Goal: Use online tool/utility: Use online tool/utility

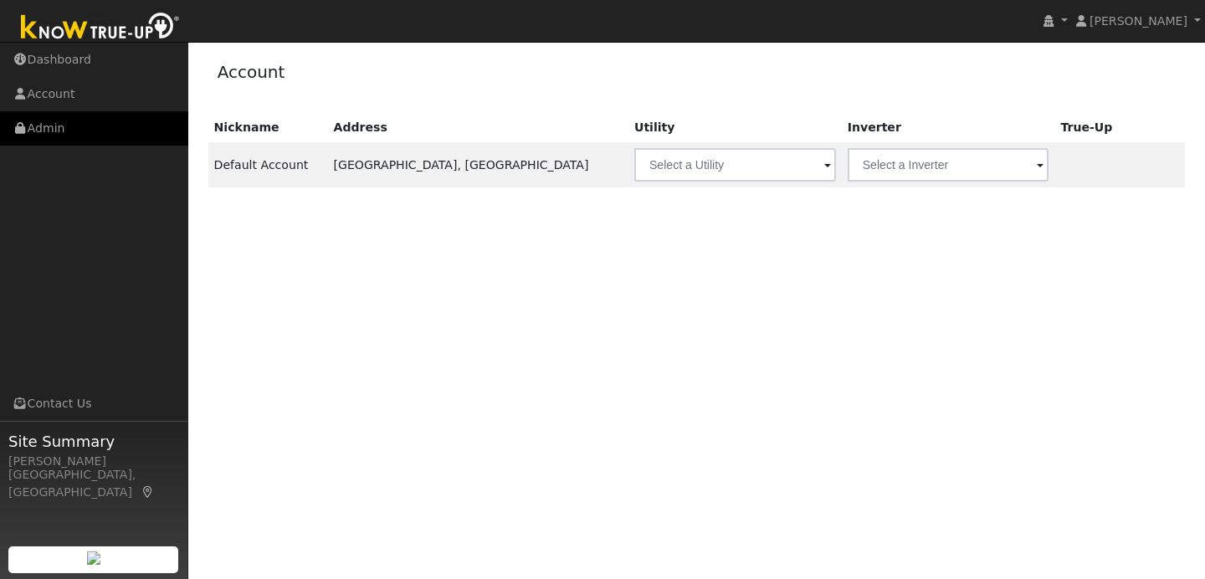
click at [136, 123] on link "Admin" at bounding box center [94, 128] width 188 height 34
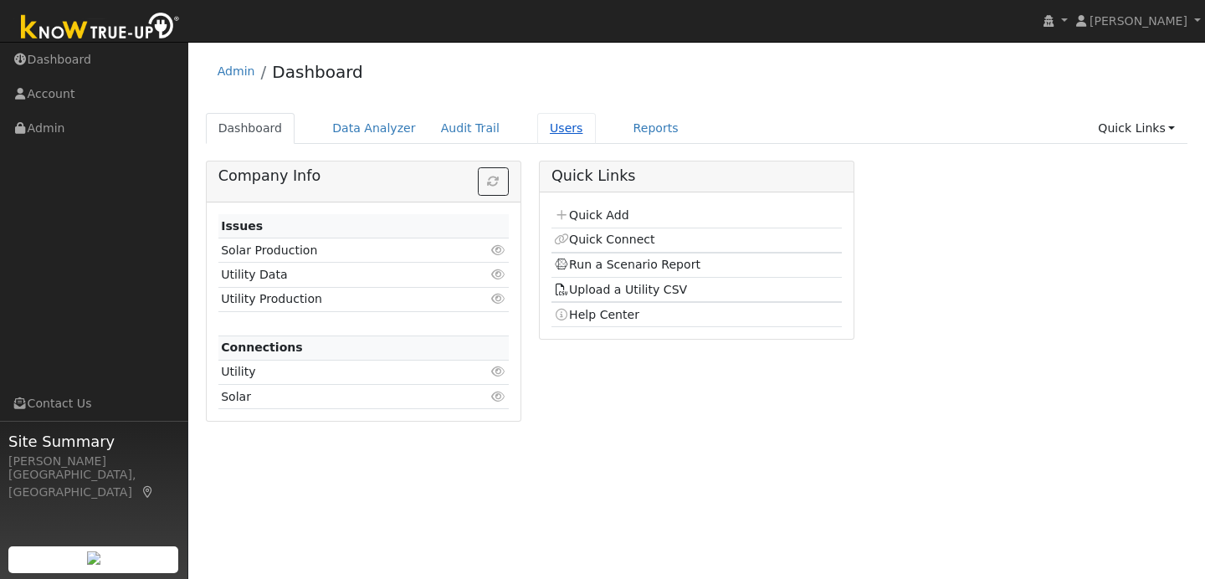
click at [555, 132] on link "Users" at bounding box center [566, 128] width 59 height 31
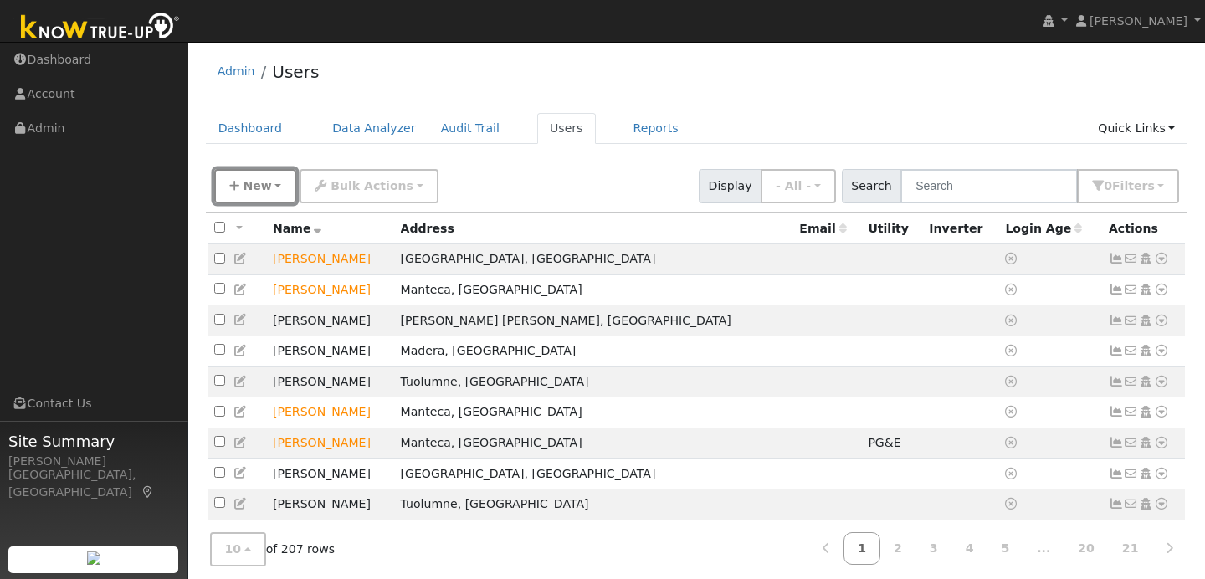
click at [249, 184] on span "New" at bounding box center [257, 185] width 28 height 13
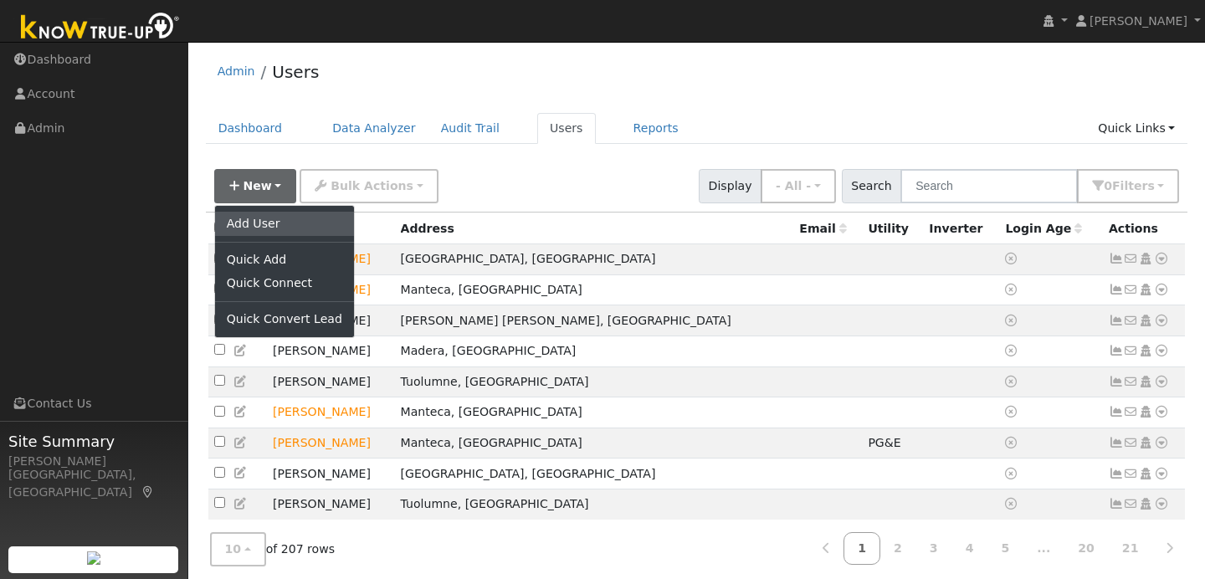
click at [279, 227] on link "Add User" at bounding box center [284, 223] width 139 height 23
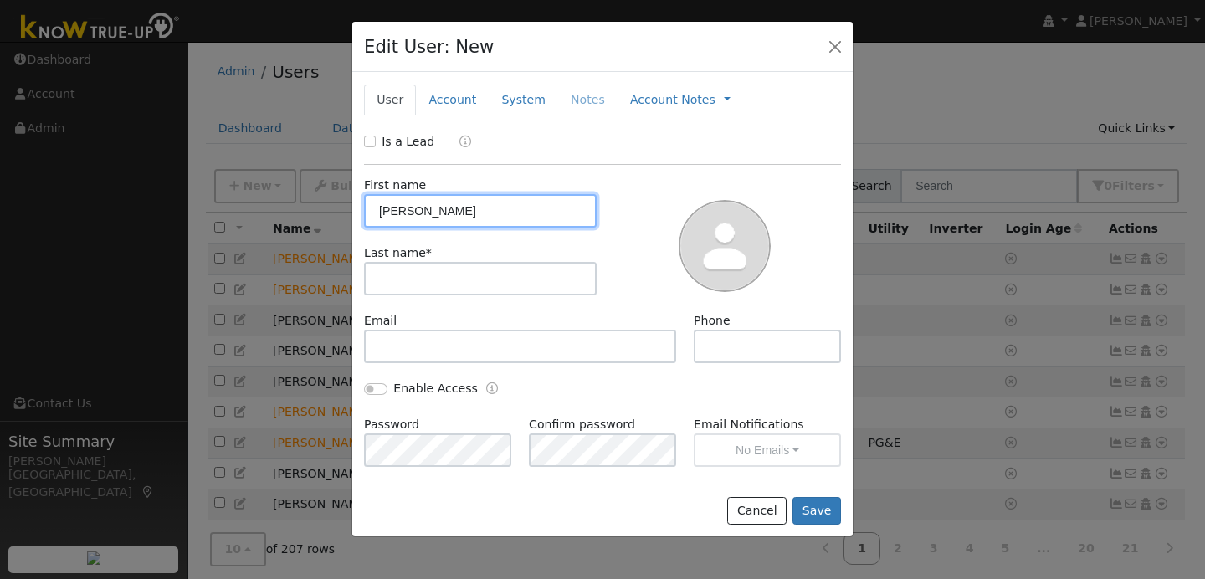
type input "Stanley"
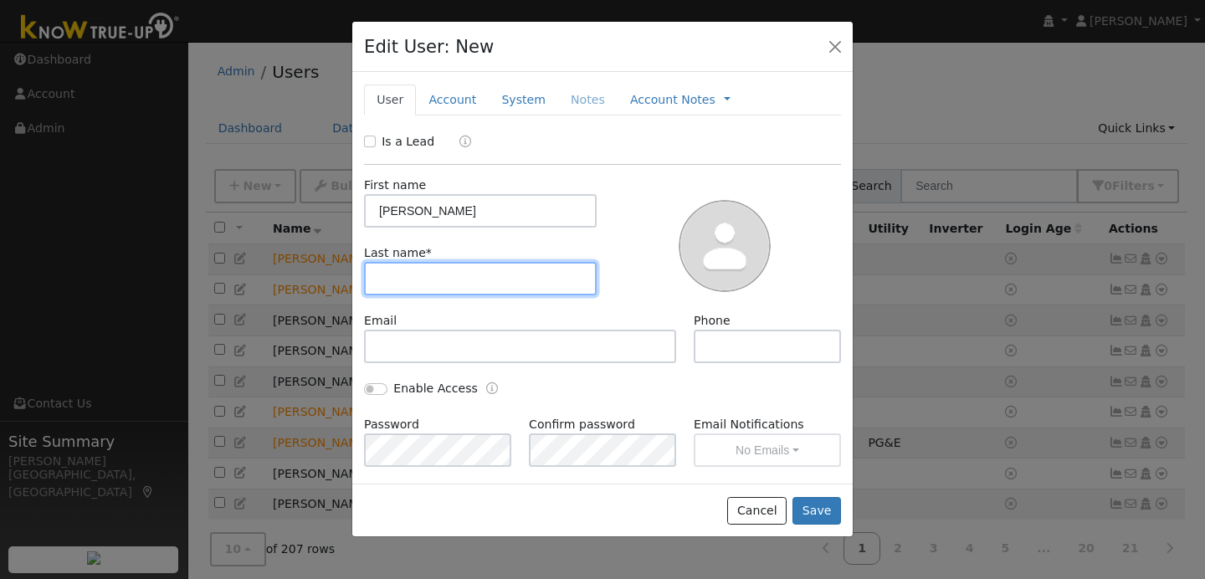
click at [393, 278] on input "text" at bounding box center [480, 278] width 233 height 33
type input "Gromala"
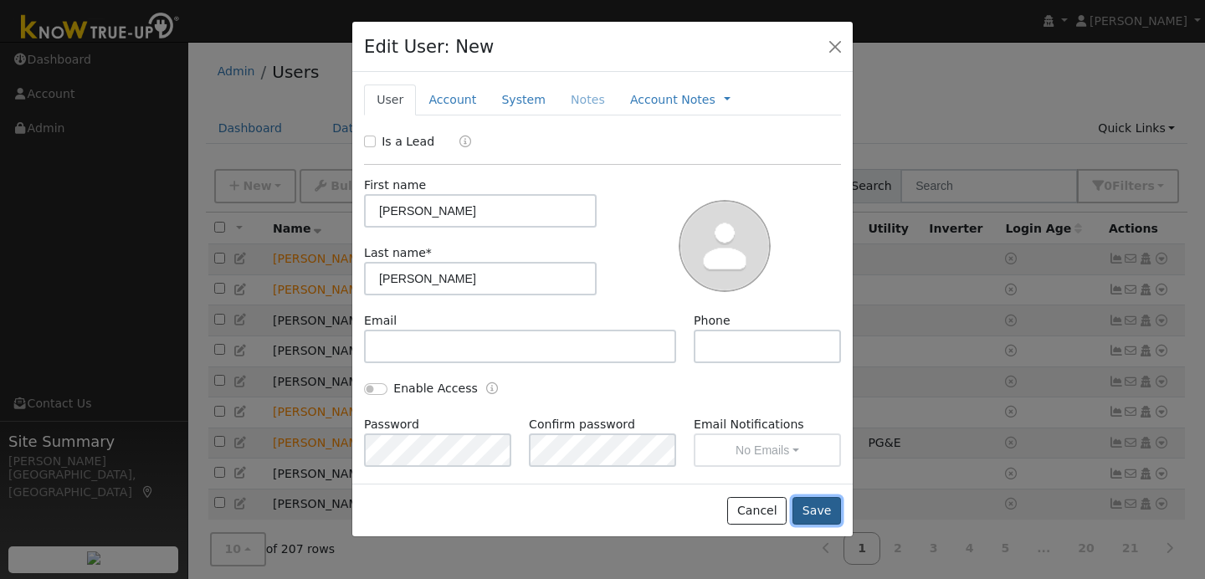
click at [822, 510] on button "Save" at bounding box center [817, 511] width 49 height 28
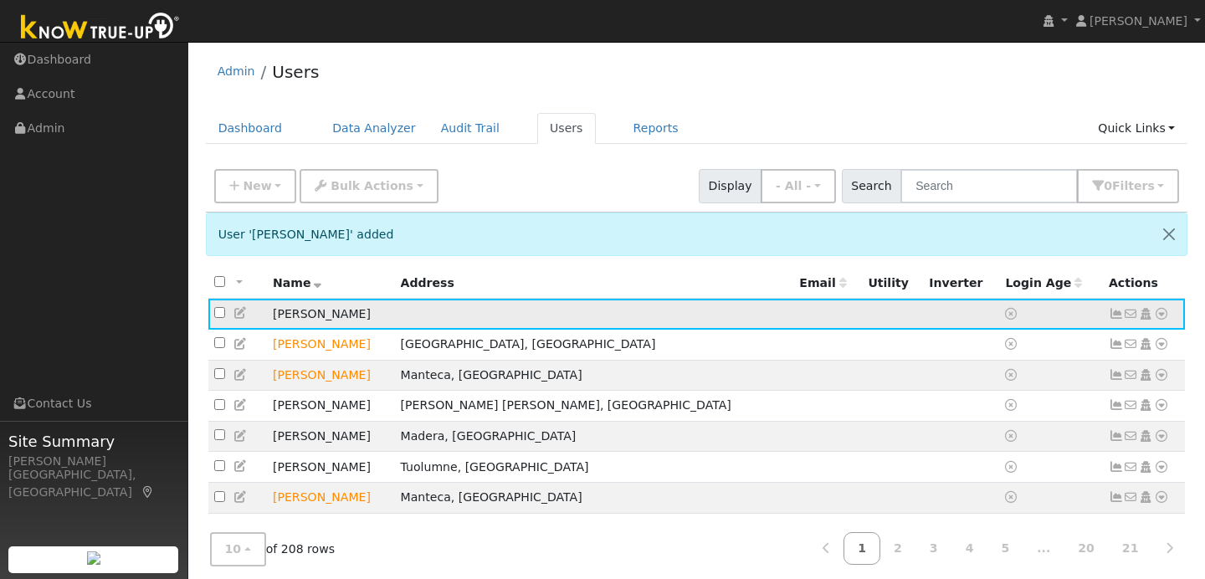
click at [1157, 315] on icon at bounding box center [1161, 314] width 15 height 12
click at [1114, 350] on link "Data Analyzer" at bounding box center [1106, 342] width 121 height 23
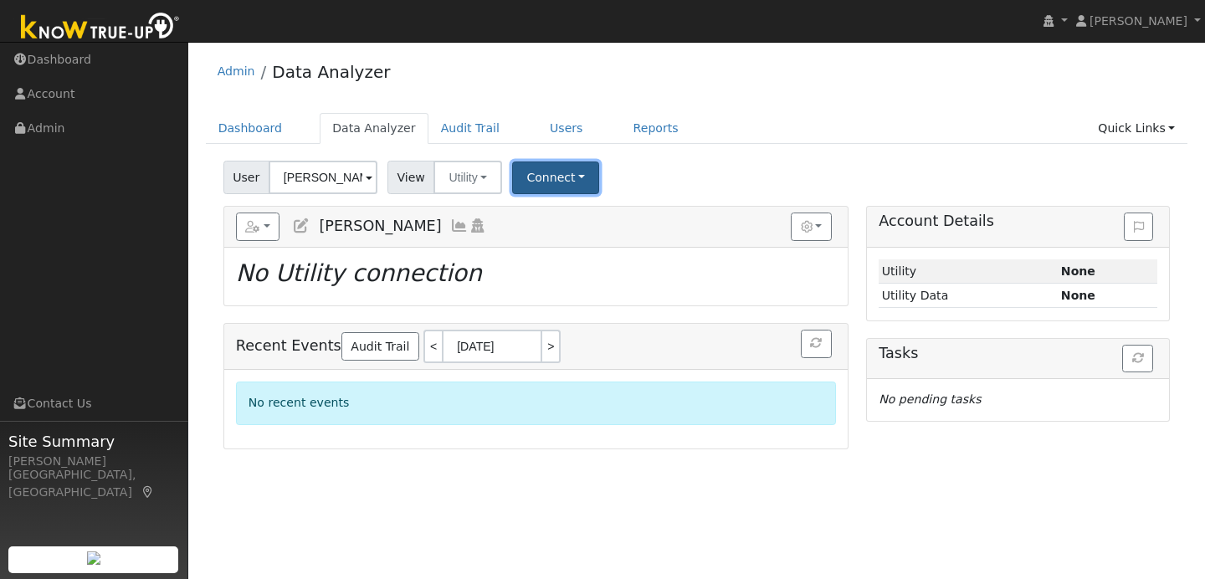
click at [551, 184] on button "Connect" at bounding box center [555, 178] width 87 height 33
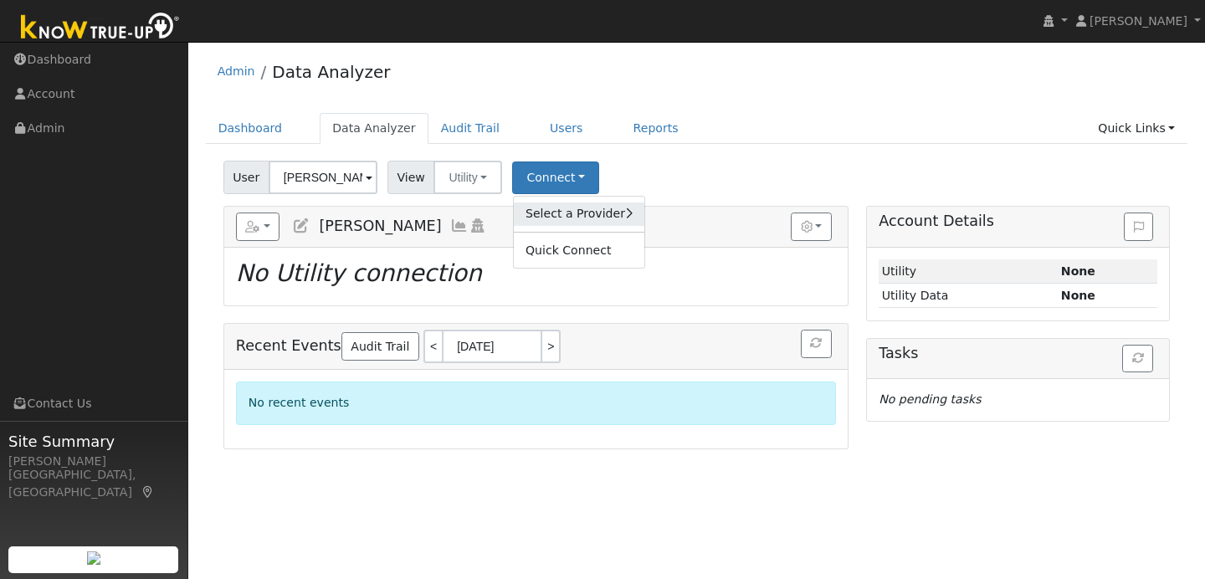
click at [572, 217] on link "Select a Provider" at bounding box center [579, 214] width 131 height 23
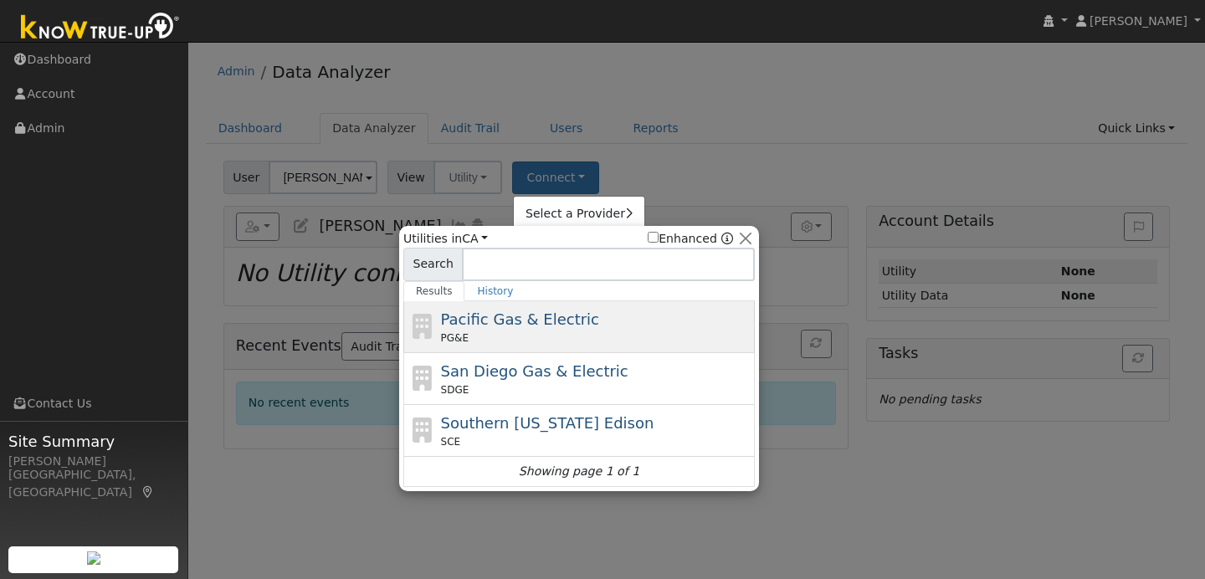
click at [567, 327] on span "Pacific Gas & Electric" at bounding box center [520, 319] width 158 height 18
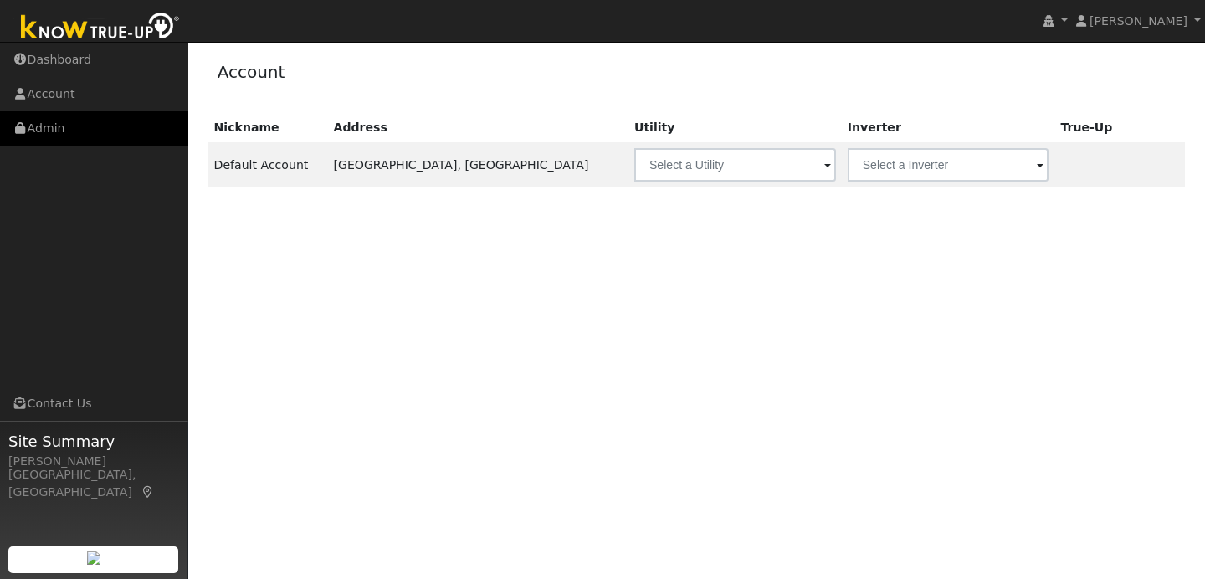
click at [140, 132] on link "Admin" at bounding box center [94, 128] width 188 height 34
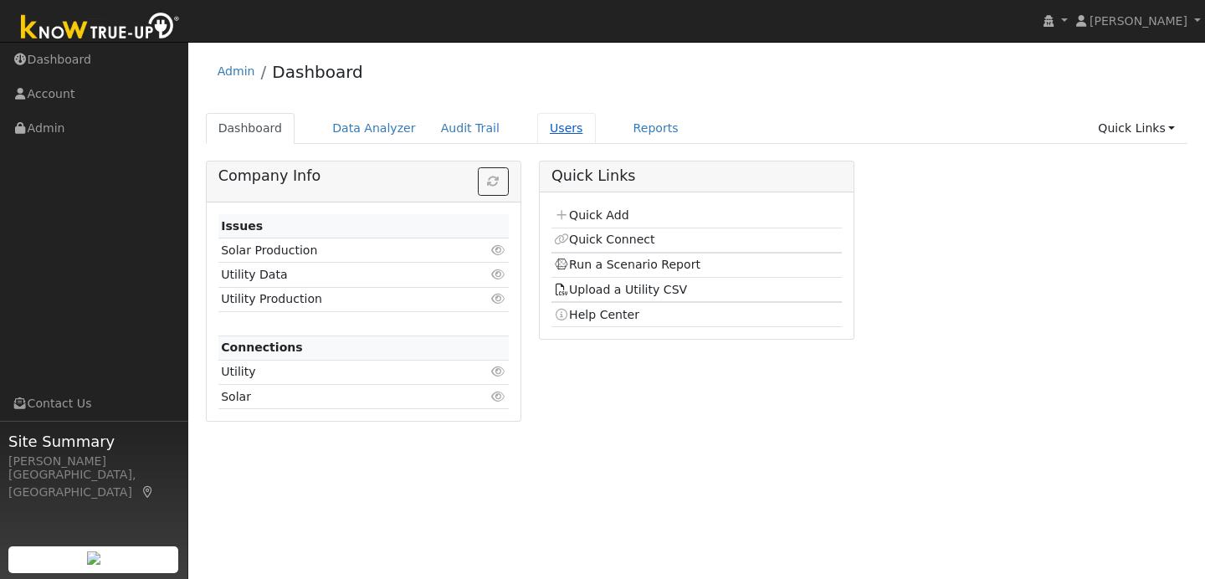
click at [540, 133] on link "Users" at bounding box center [566, 128] width 59 height 31
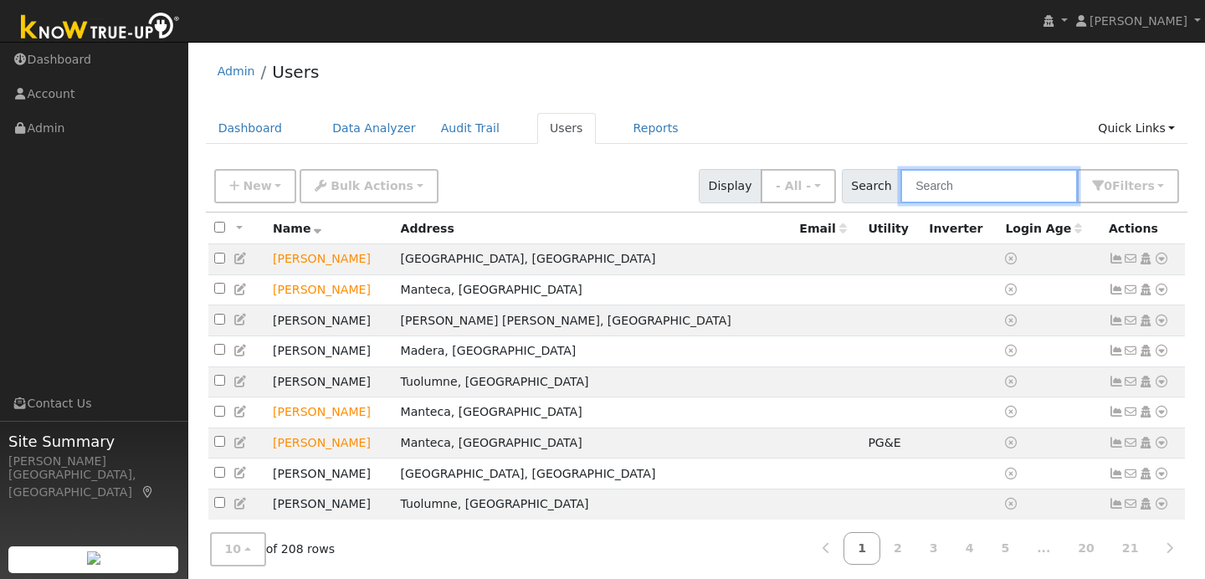
click at [943, 195] on input "text" at bounding box center [988, 186] width 177 height 34
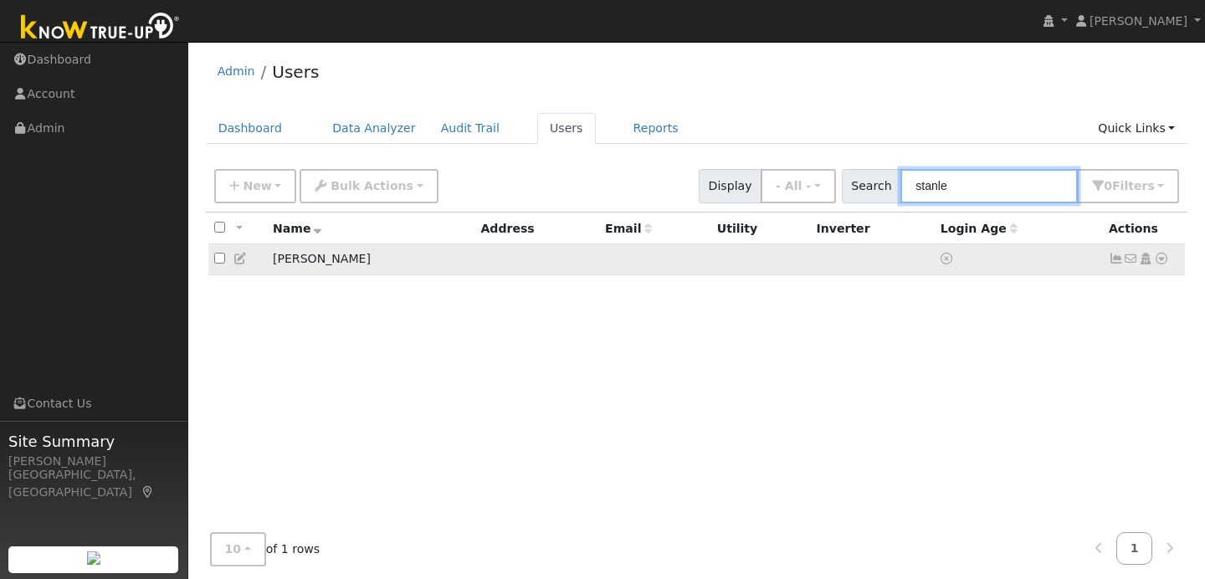
type input "stanle"
click at [1163, 256] on icon at bounding box center [1161, 259] width 15 height 12
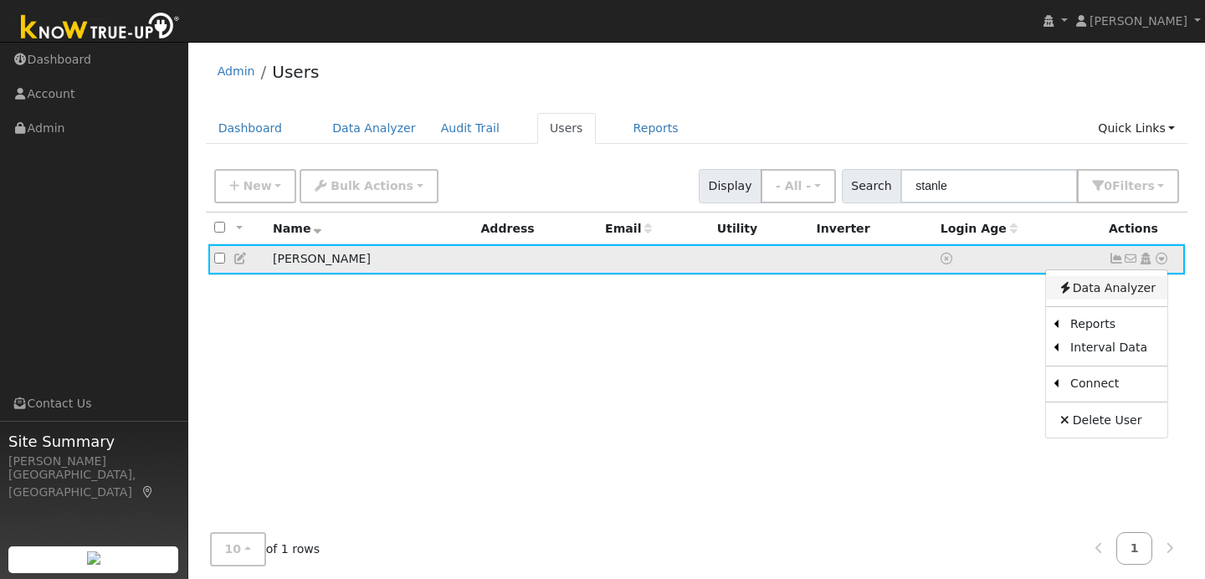
click at [1141, 287] on link "Data Analyzer" at bounding box center [1106, 287] width 121 height 23
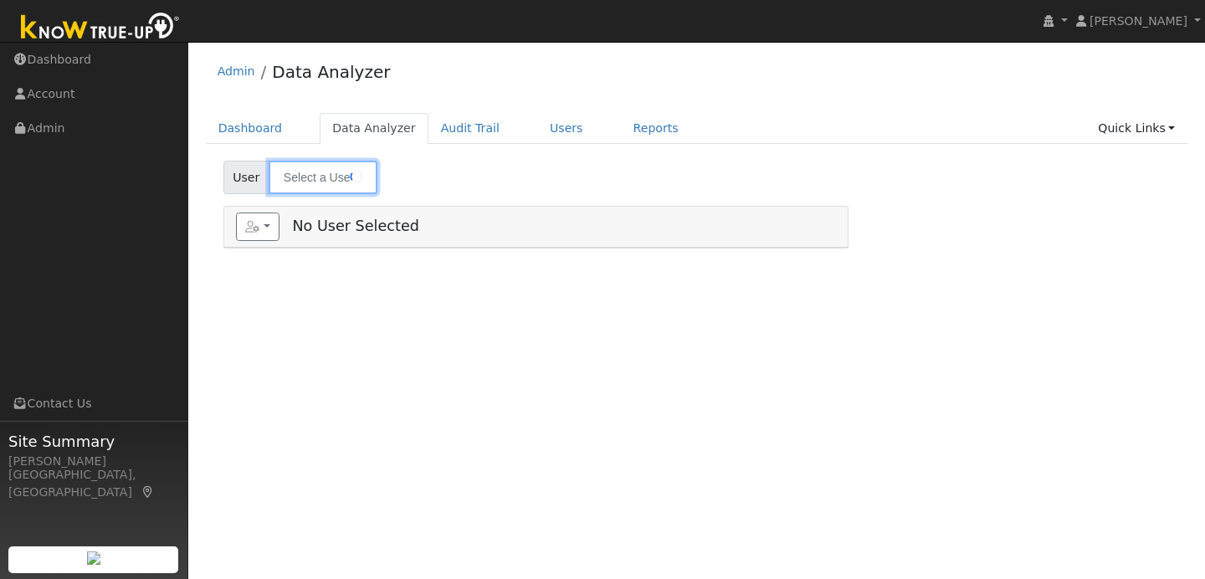
type input "[PERSON_NAME]"
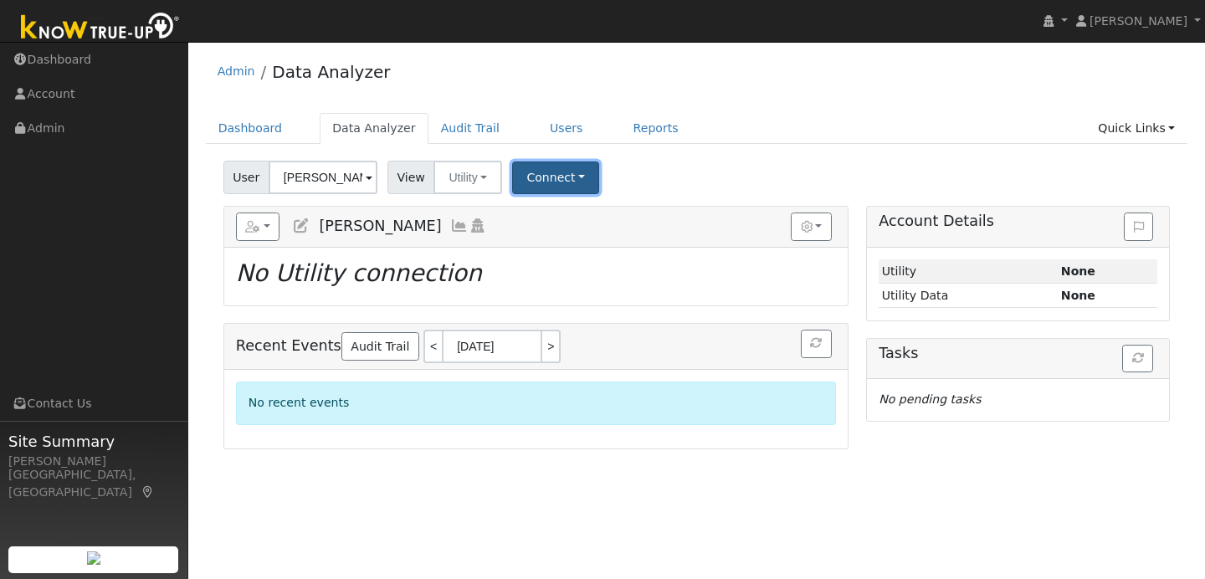
click at [565, 177] on button "Connect" at bounding box center [555, 178] width 87 height 33
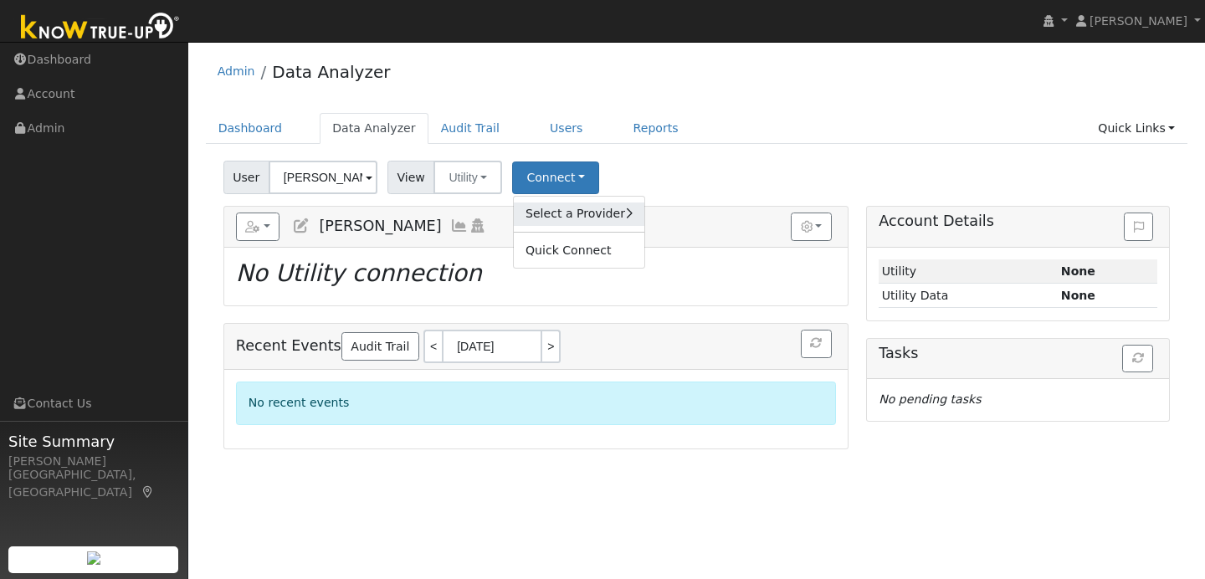
click at [592, 219] on link "Select a Provider" at bounding box center [579, 214] width 131 height 23
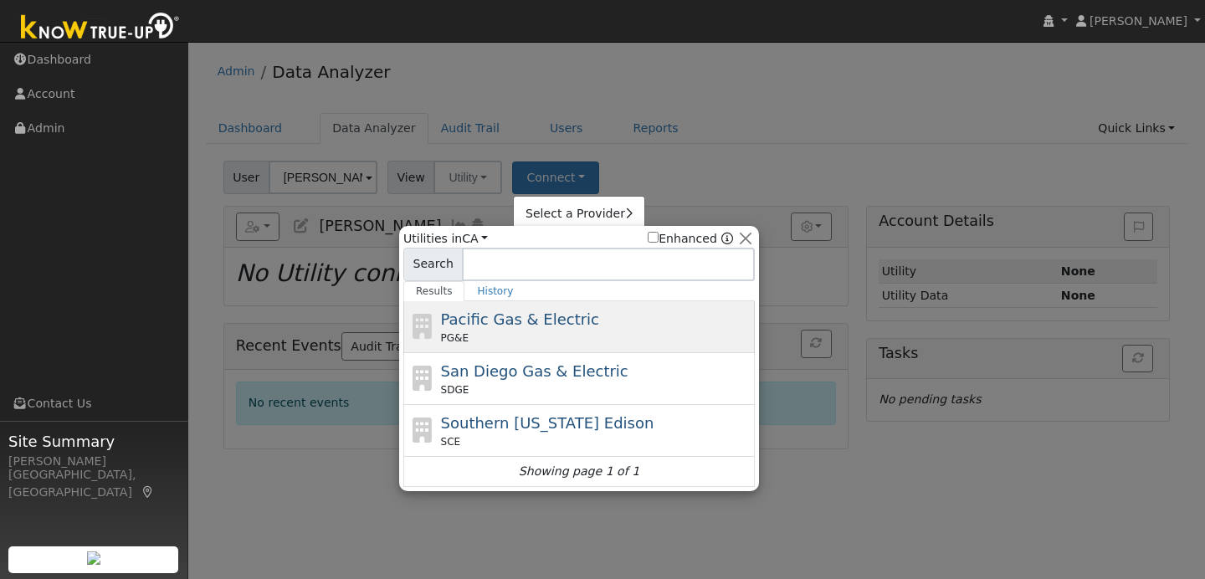
click at [580, 325] on div "Pacific Gas & Electric PG&E" at bounding box center [596, 327] width 310 height 38
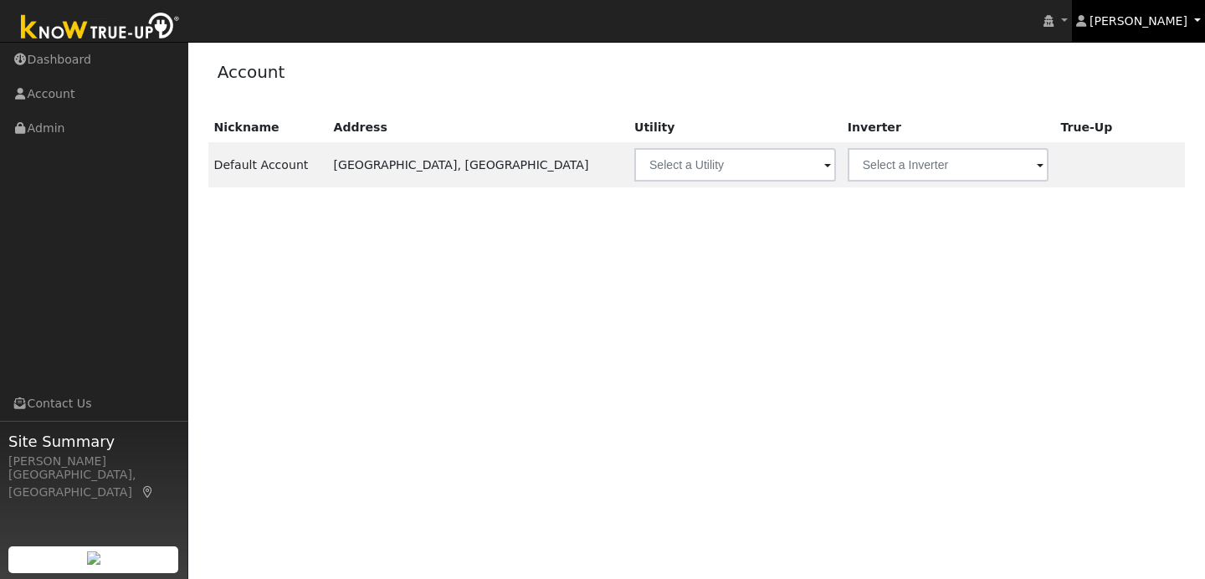
click at [1177, 34] on link "[PERSON_NAME]" at bounding box center [1139, 21] width 134 height 42
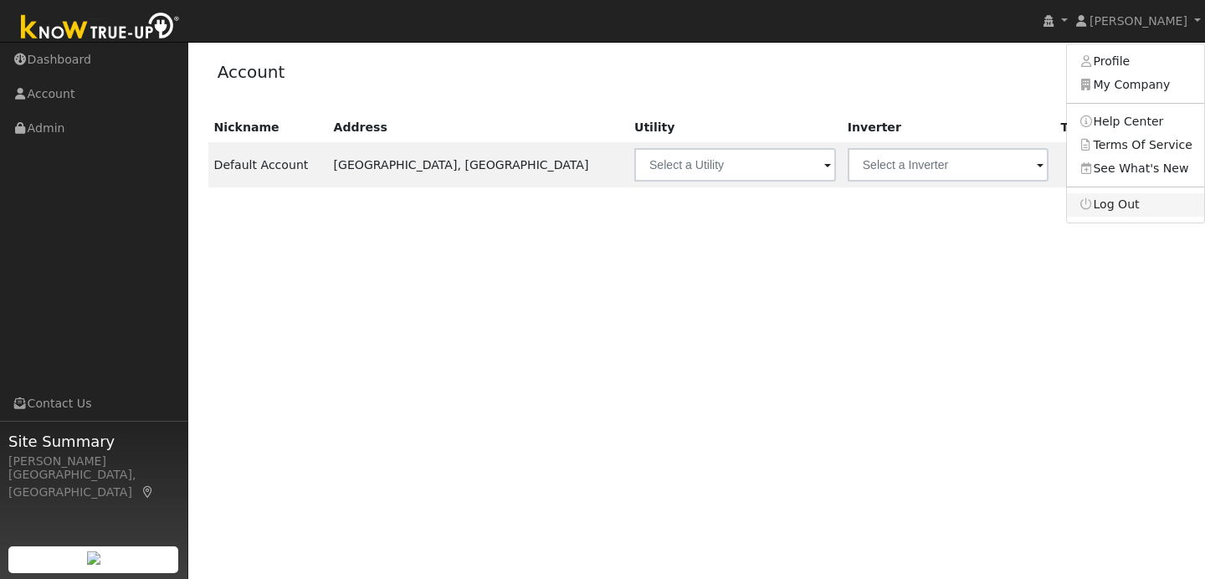
click at [1123, 210] on link "Log Out" at bounding box center [1135, 204] width 137 height 23
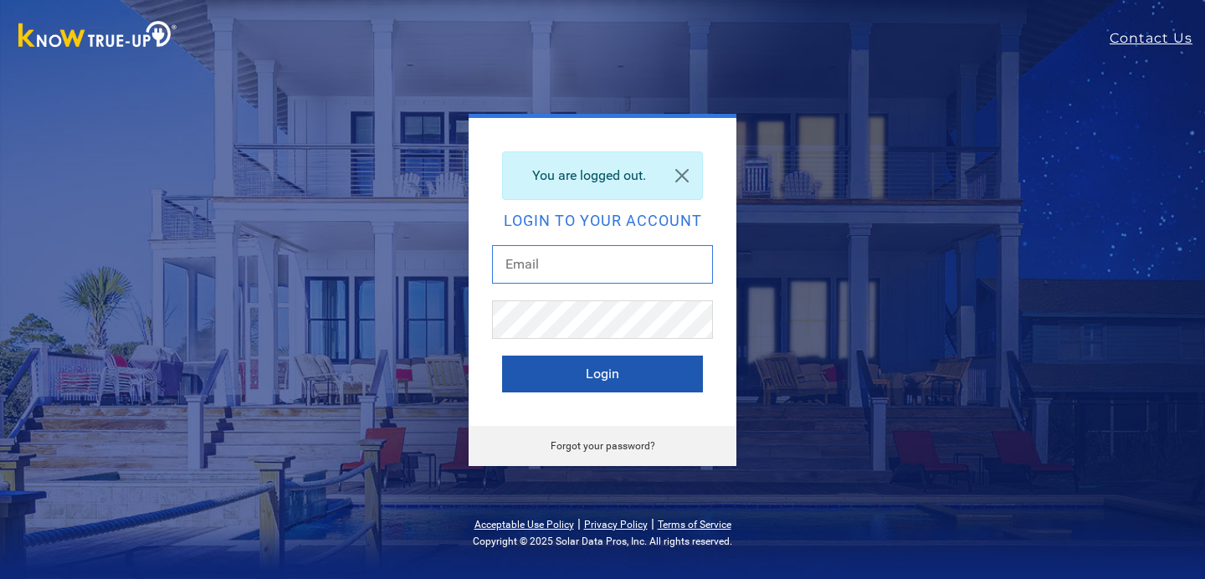
type input "[EMAIL_ADDRESS][DOMAIN_NAME]"
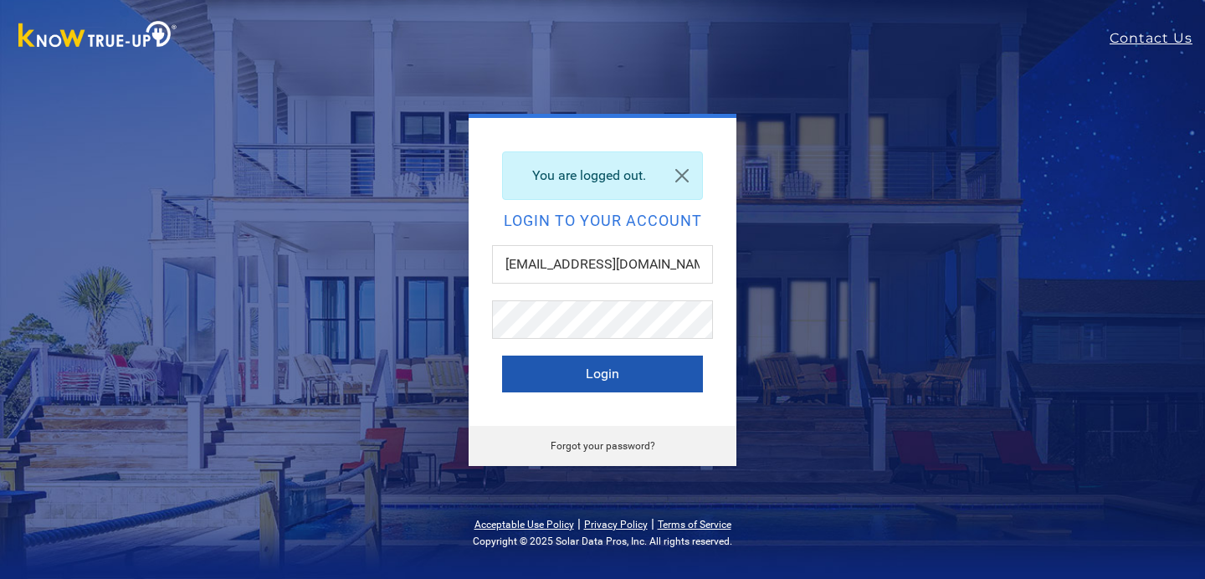
click at [611, 376] on button "Login" at bounding box center [602, 374] width 201 height 37
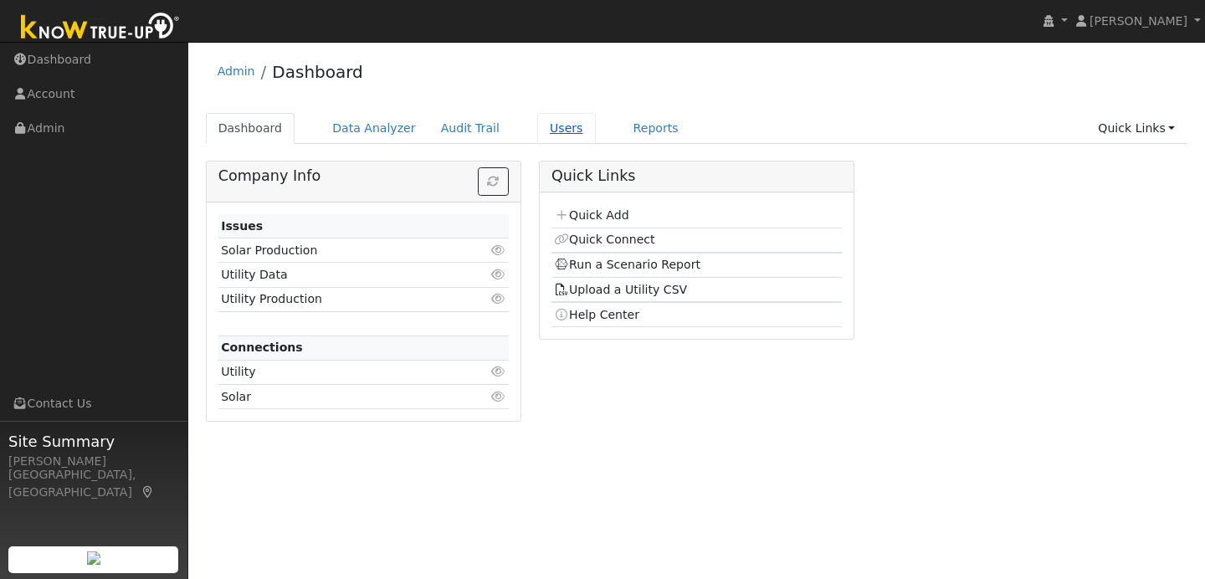
click at [538, 122] on link "Users" at bounding box center [566, 128] width 59 height 31
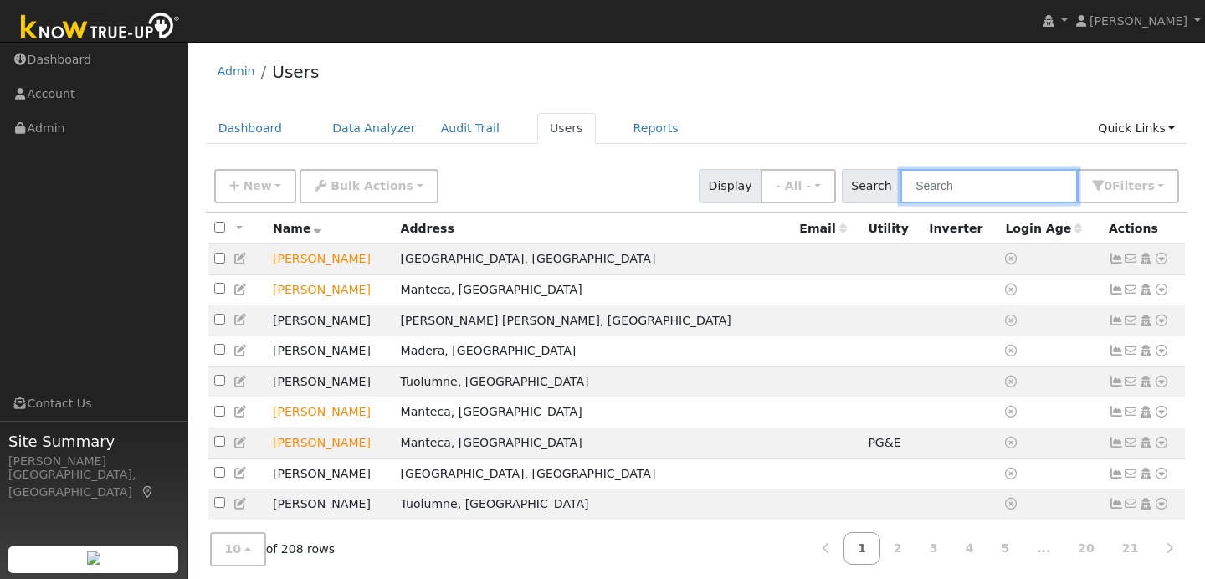
click at [952, 194] on input "text" at bounding box center [988, 186] width 177 height 34
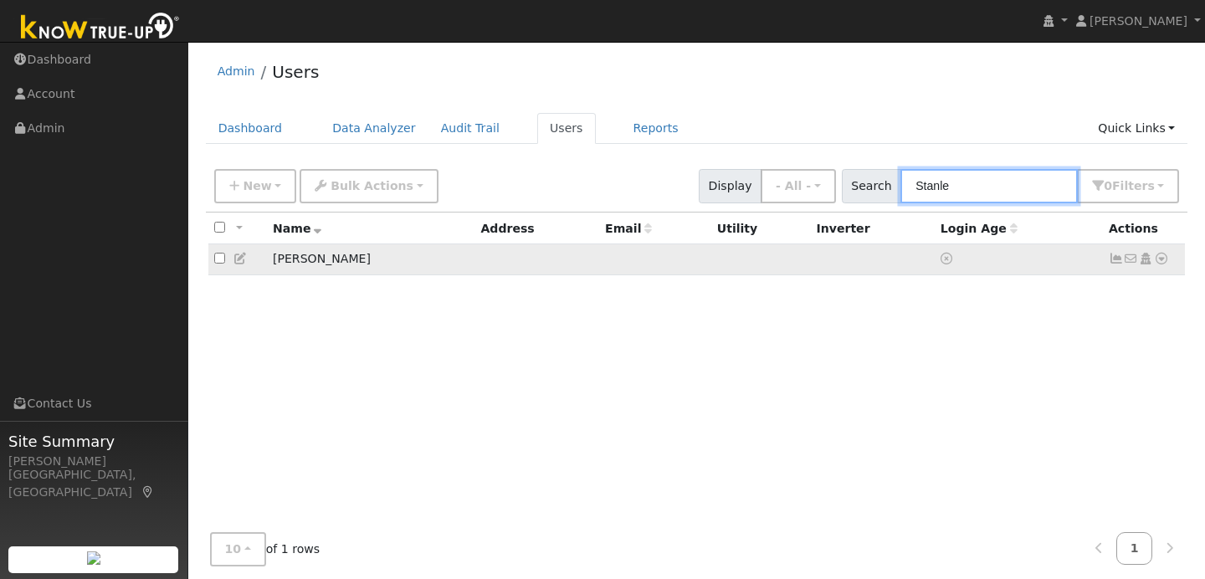
type input "Stanle"
click at [1165, 262] on icon at bounding box center [1161, 259] width 15 height 12
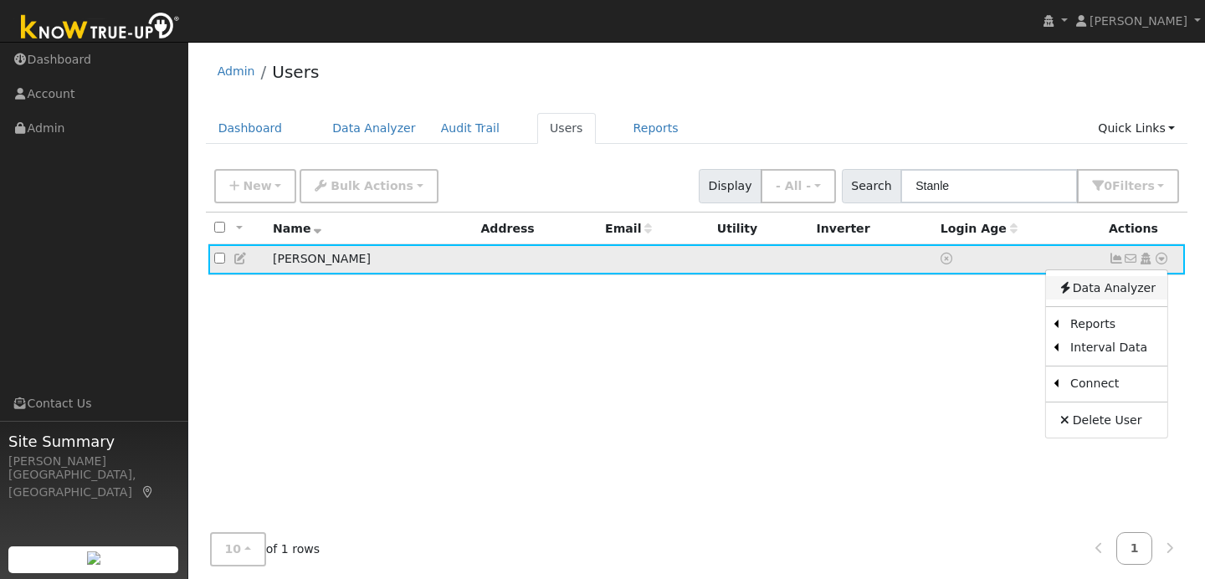
click at [1119, 290] on link "Data Analyzer" at bounding box center [1106, 287] width 121 height 23
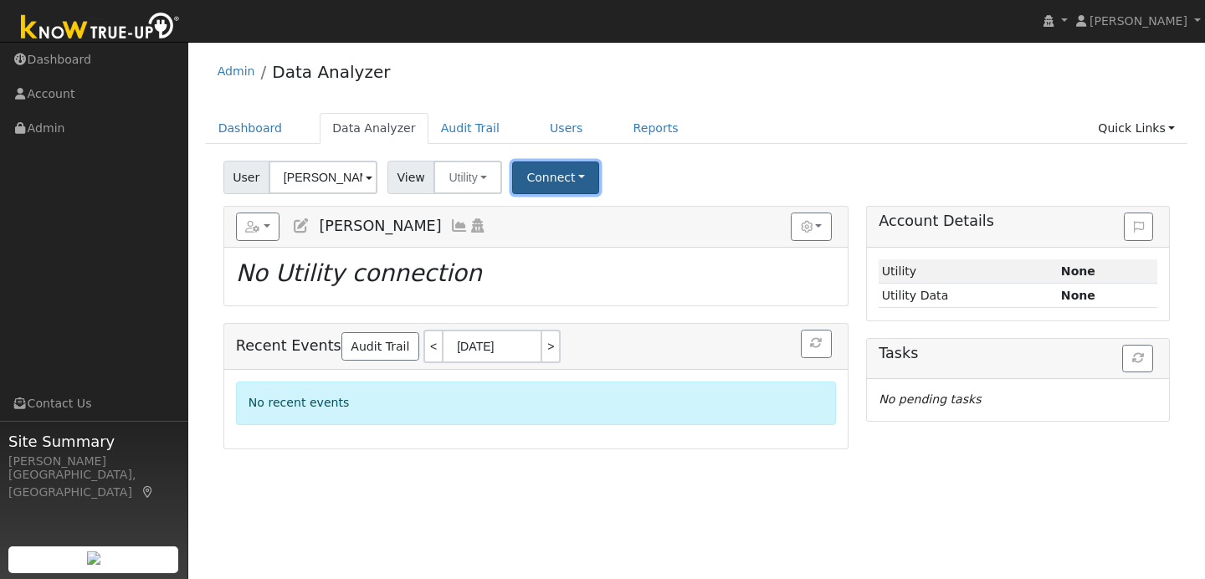
click at [535, 176] on button "Connect" at bounding box center [555, 178] width 87 height 33
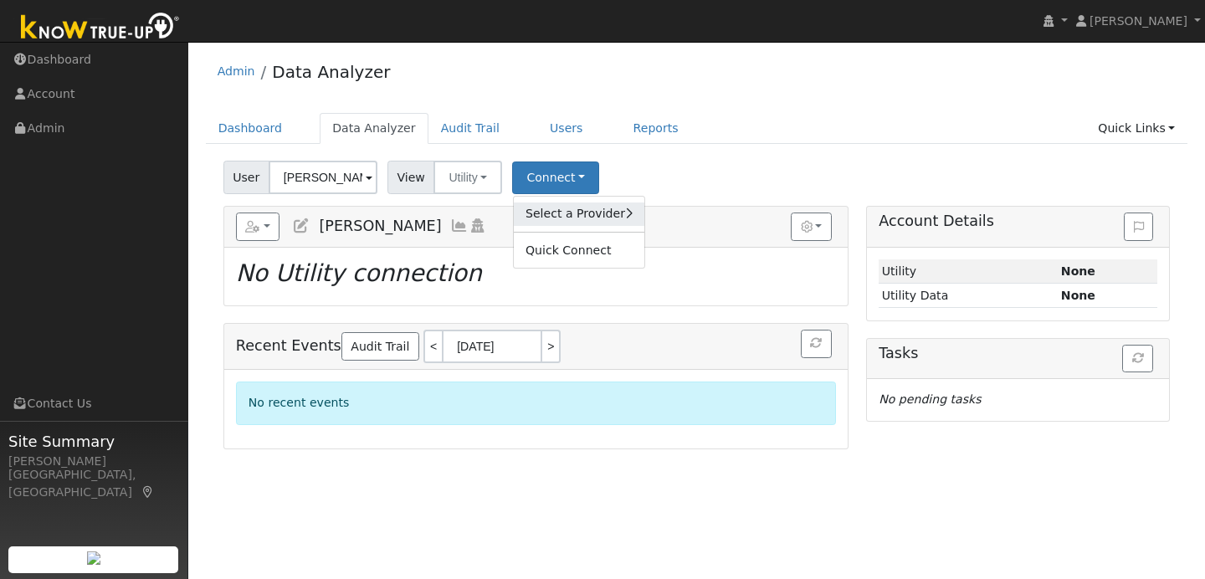
click at [557, 208] on link "Select a Provider" at bounding box center [579, 214] width 131 height 23
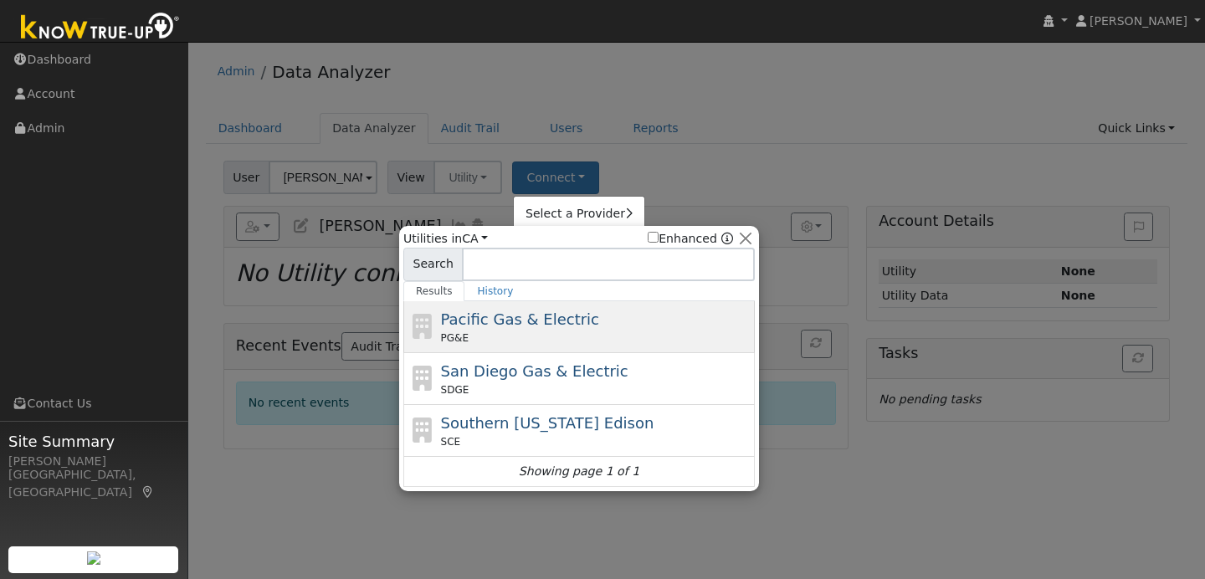
click at [580, 314] on div "Pacific Gas & Electric PG&E" at bounding box center [596, 327] width 310 height 38
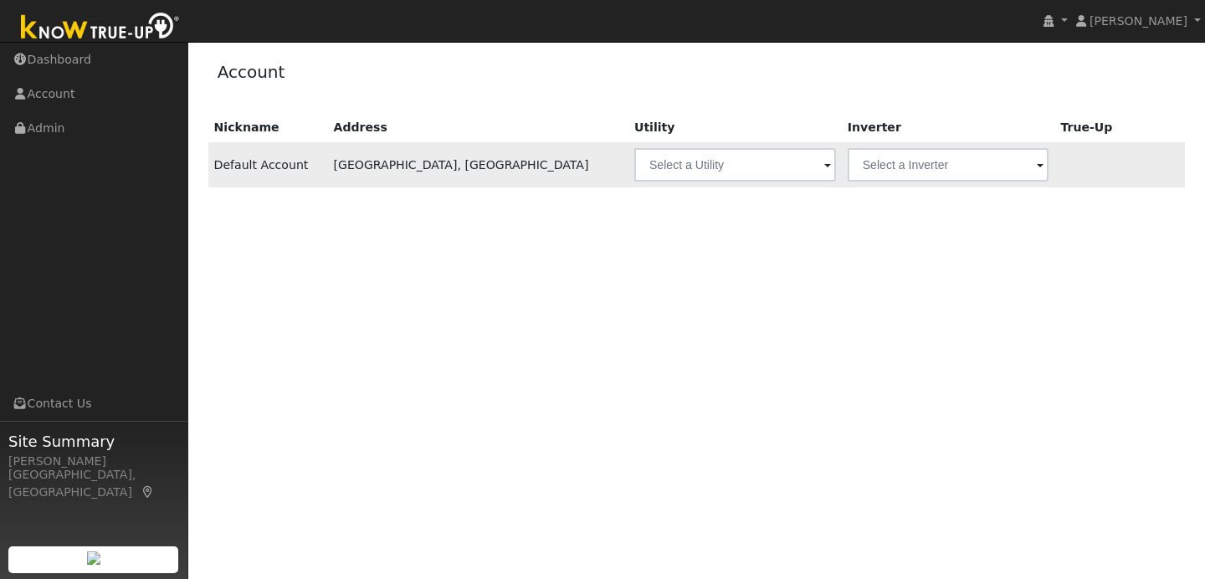
click at [824, 167] on span at bounding box center [827, 165] width 7 height 19
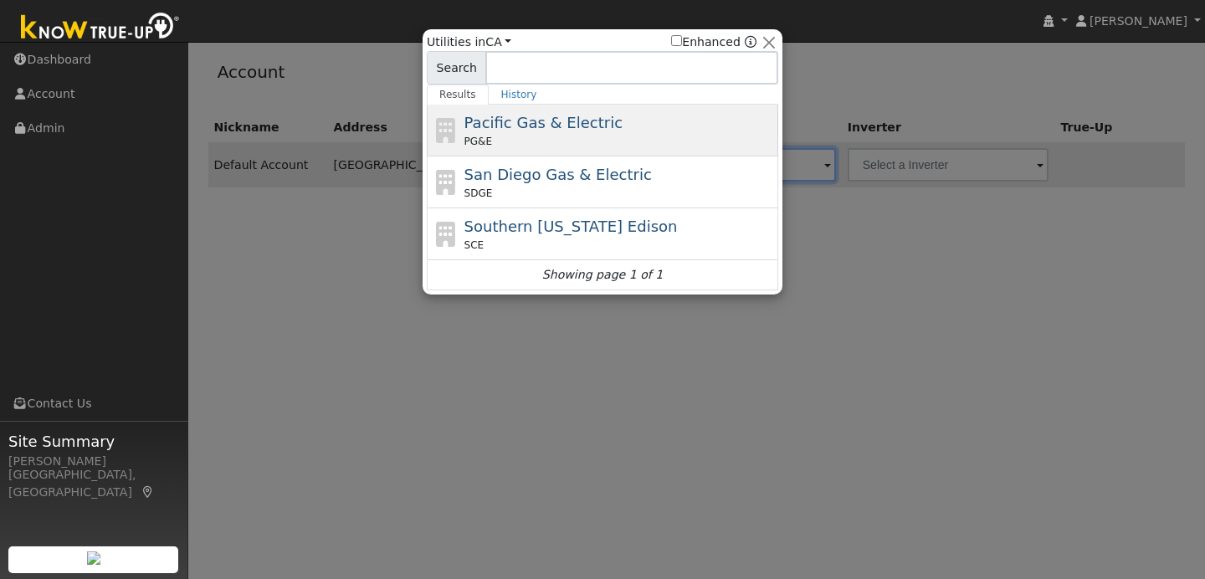
click at [627, 137] on div "PG&E" at bounding box center [619, 141] width 310 height 15
type input "PG&E"
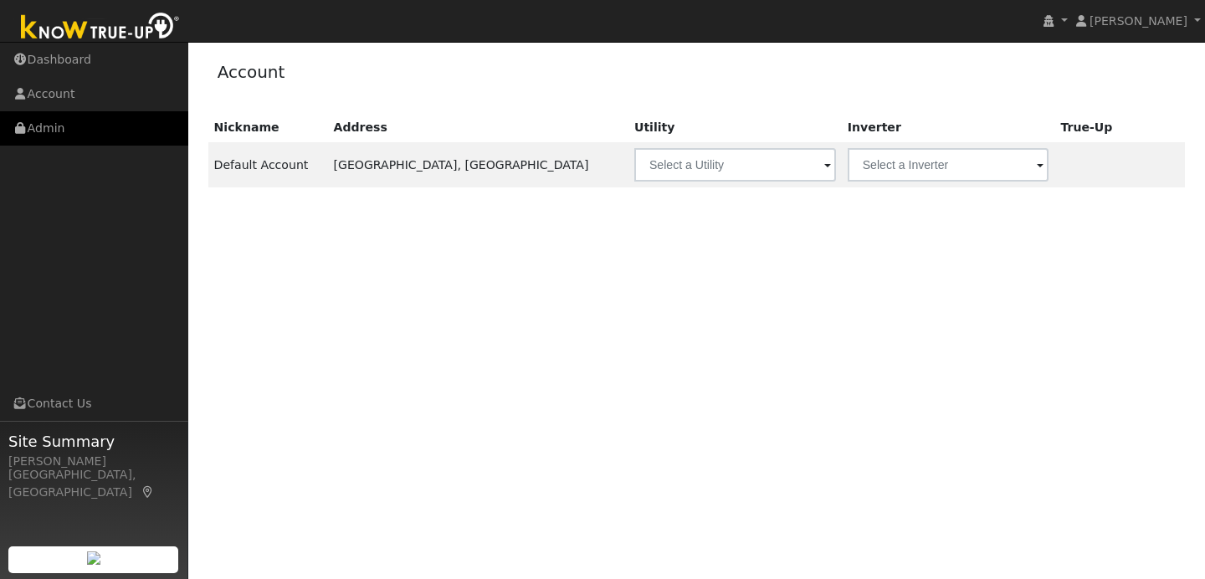
click at [106, 135] on link "Admin" at bounding box center [94, 128] width 188 height 34
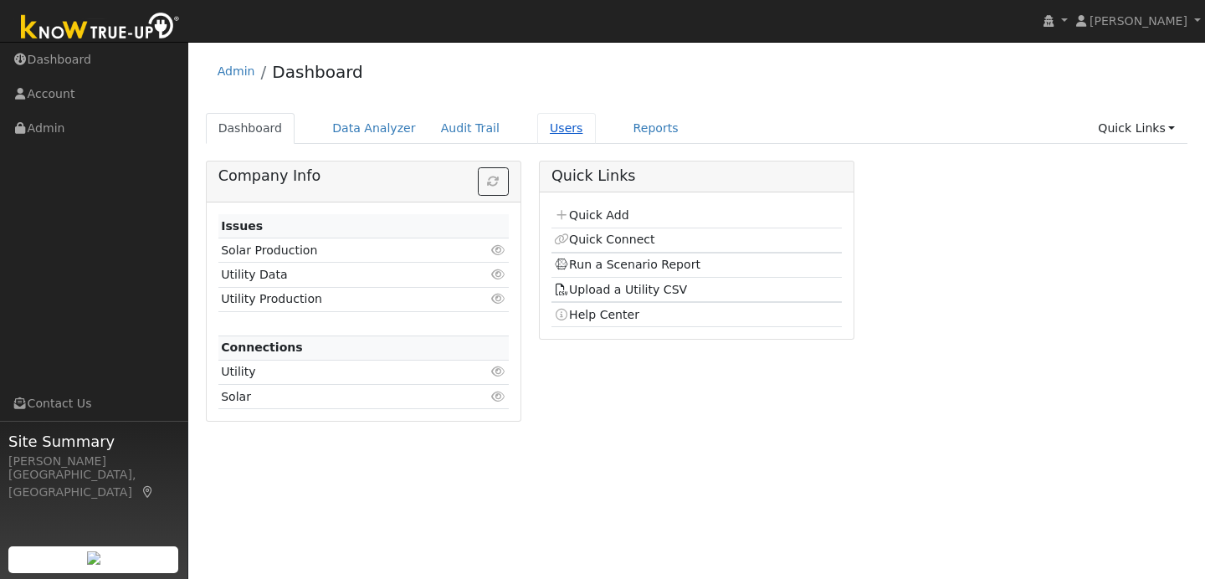
click at [555, 131] on link "Users" at bounding box center [566, 128] width 59 height 31
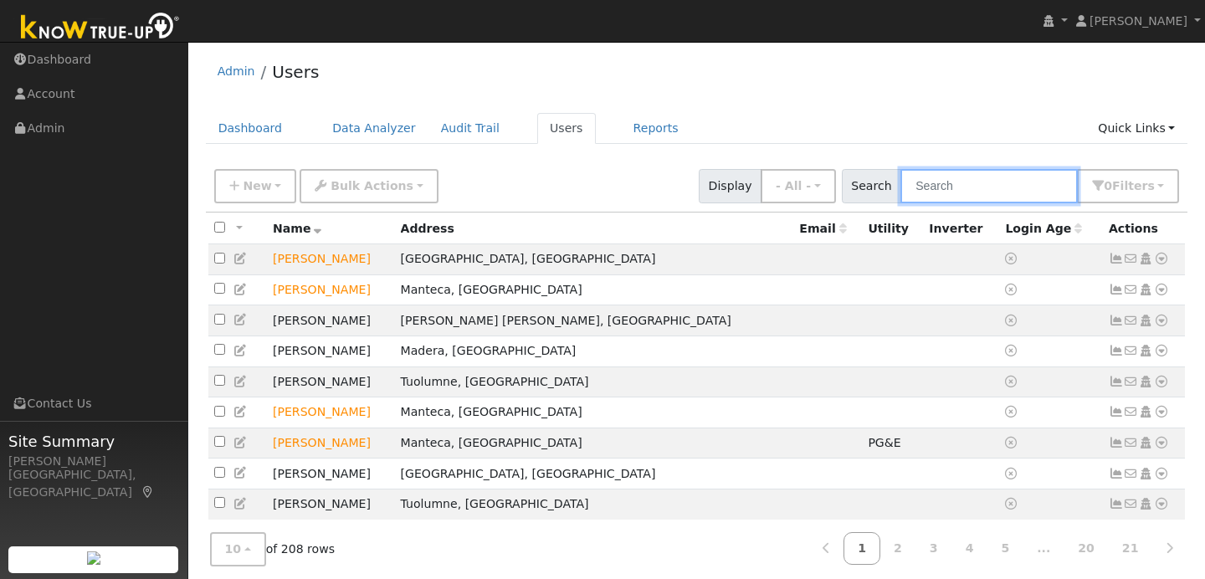
click at [965, 192] on input "text" at bounding box center [988, 186] width 177 height 34
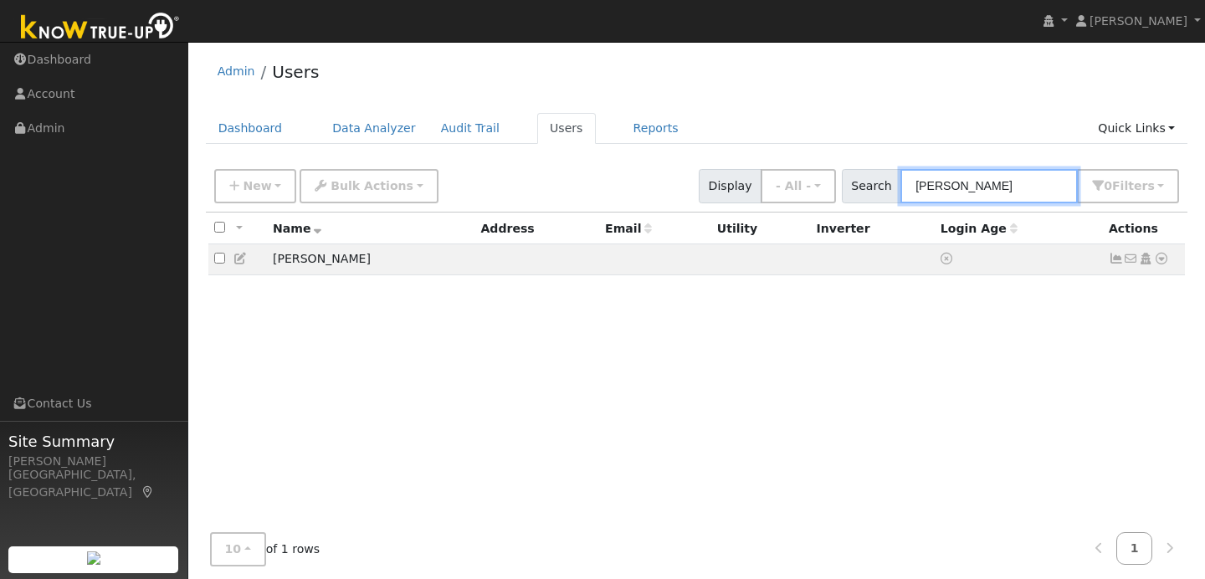
type input "stan"
click at [1165, 266] on link at bounding box center [1161, 259] width 15 height 18
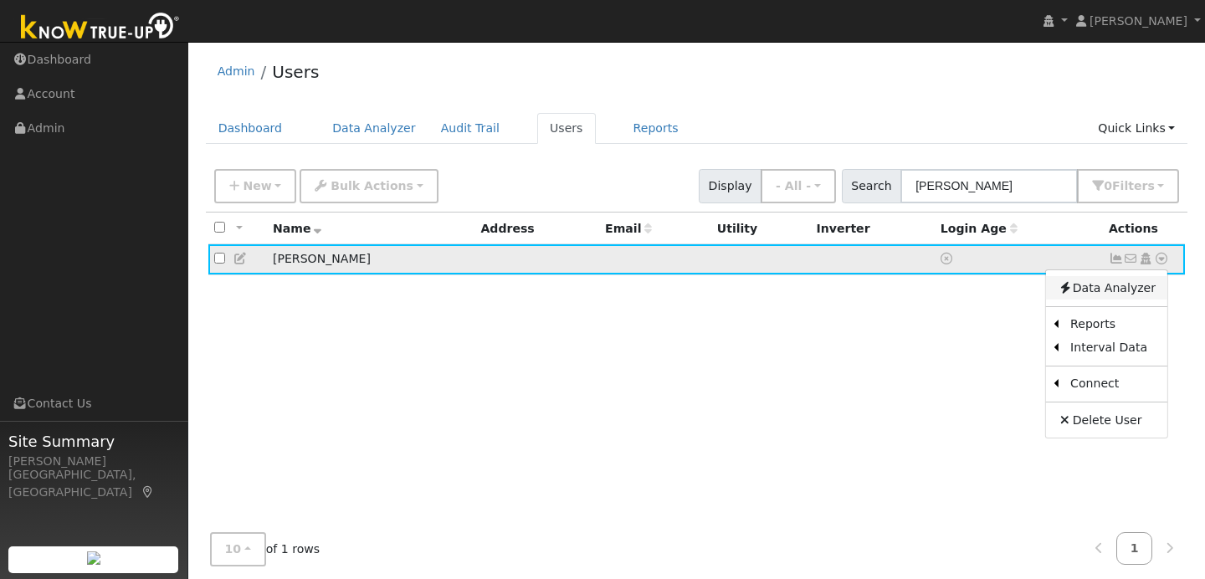
click at [1141, 293] on link "Data Analyzer" at bounding box center [1106, 287] width 121 height 23
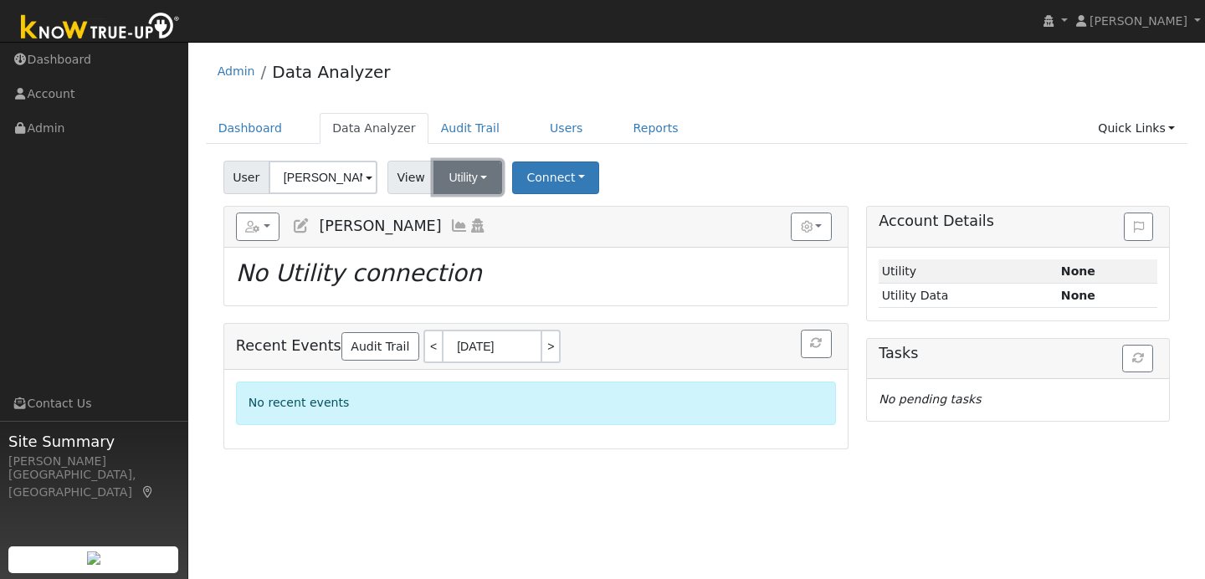
click at [488, 175] on button "Utility" at bounding box center [467, 177] width 69 height 33
click at [495, 223] on link "Utility" at bounding box center [491, 214] width 116 height 23
click at [584, 181] on button "Connect" at bounding box center [555, 178] width 87 height 33
click at [580, 224] on link "Select a Provider" at bounding box center [579, 214] width 131 height 23
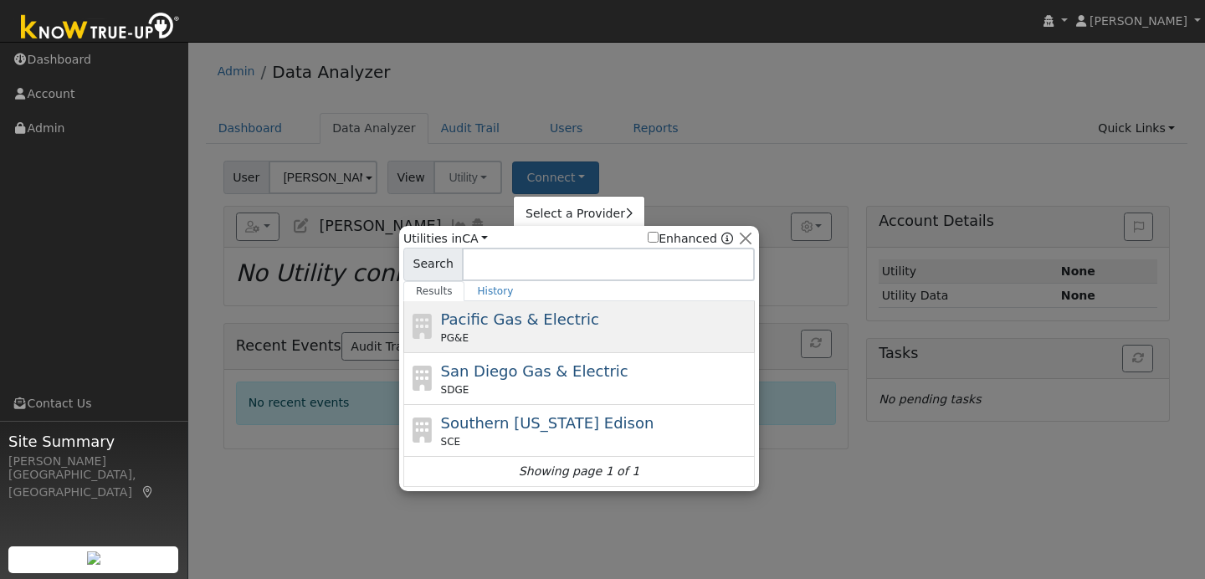
click at [572, 335] on div "PG&E" at bounding box center [596, 338] width 310 height 15
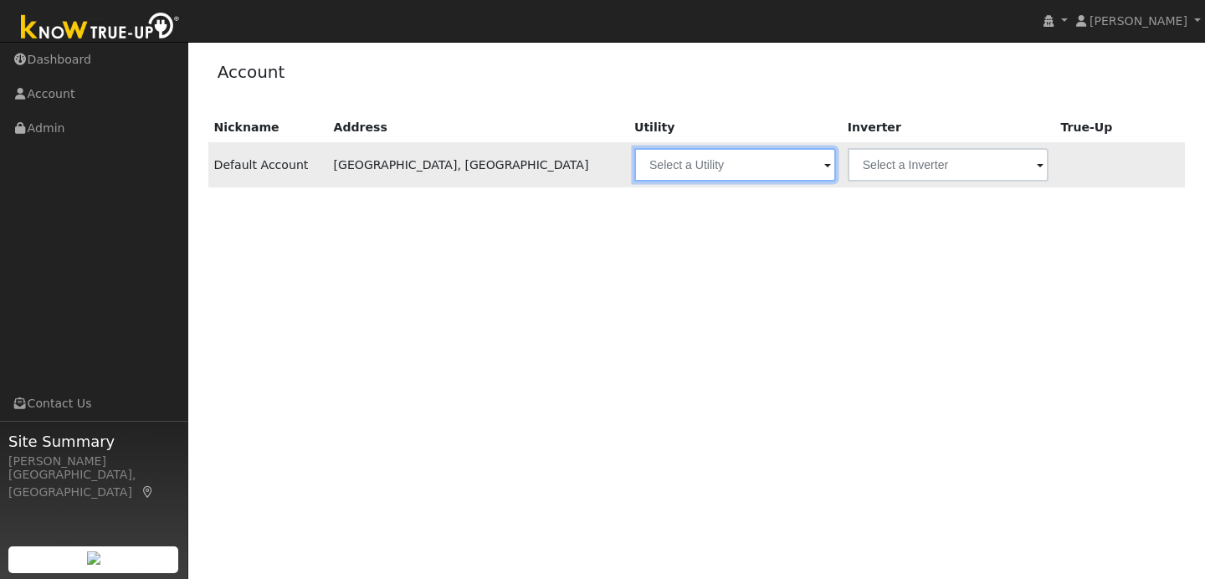
click at [704, 166] on input "text" at bounding box center [735, 164] width 202 height 33
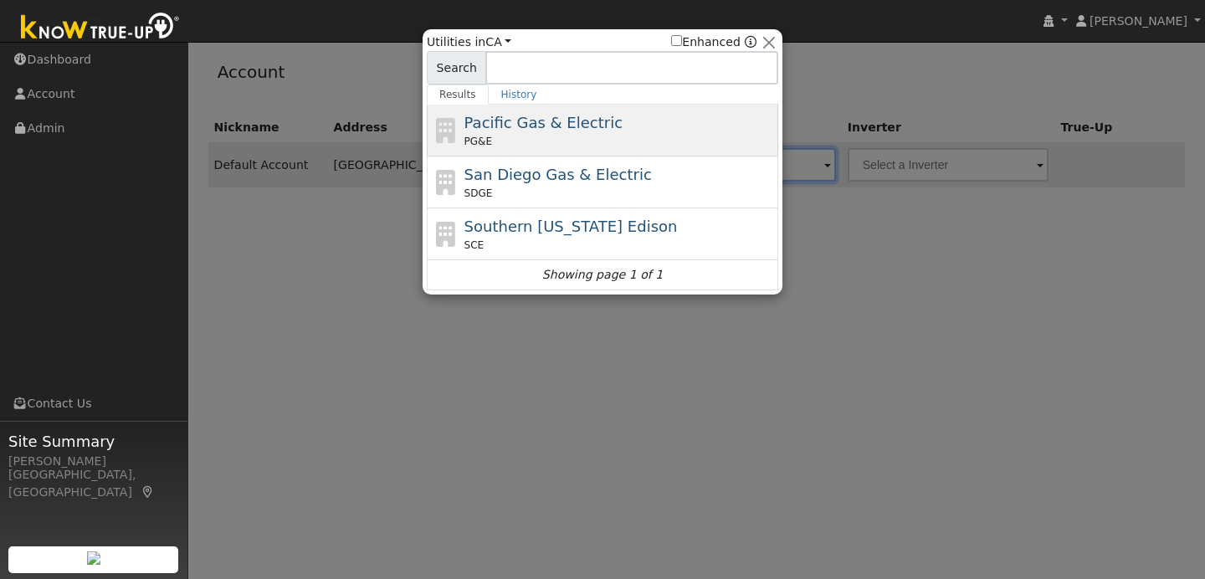
click at [591, 130] on span "Pacific Gas & Electric" at bounding box center [543, 123] width 158 height 18
type input "PG&E"
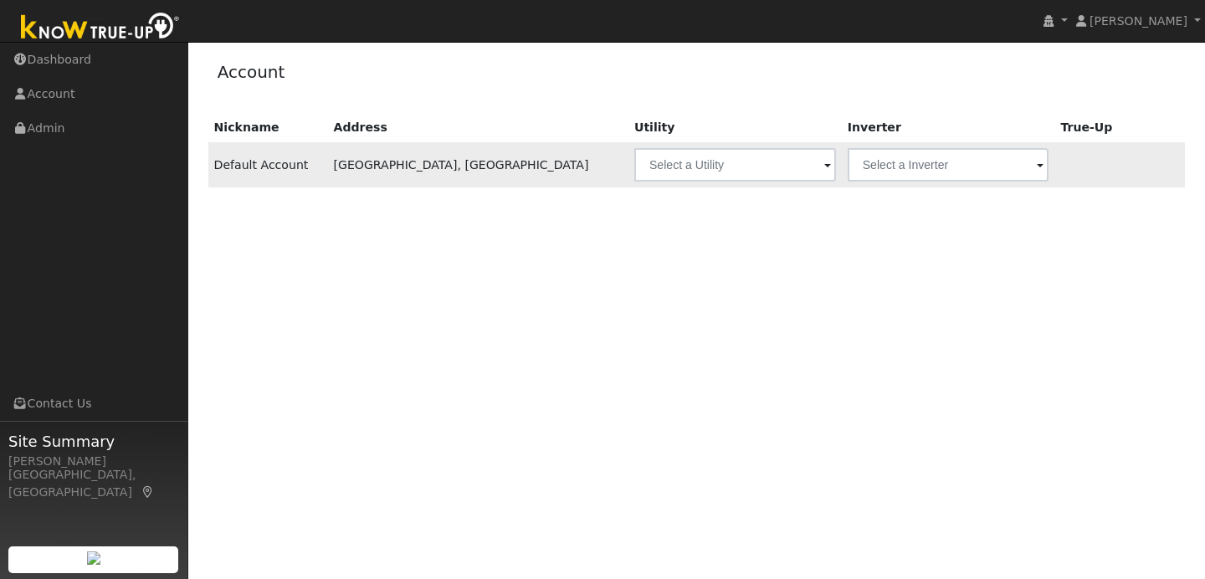
click at [824, 163] on span at bounding box center [827, 165] width 7 height 19
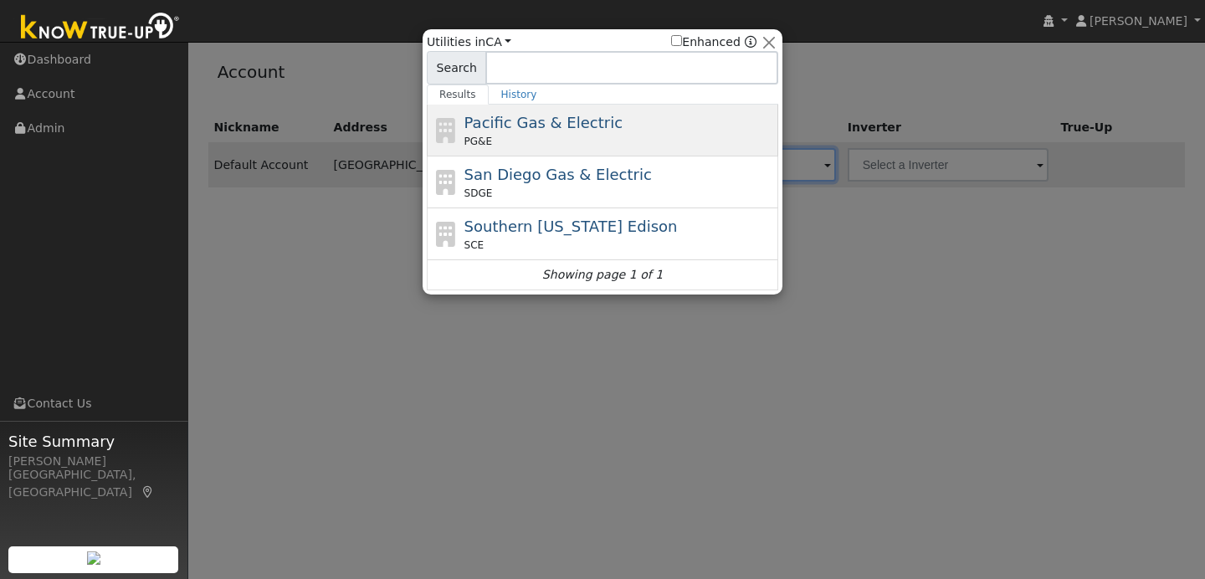
click at [619, 145] on div "PG&E" at bounding box center [619, 141] width 310 height 15
type input "PG&E"
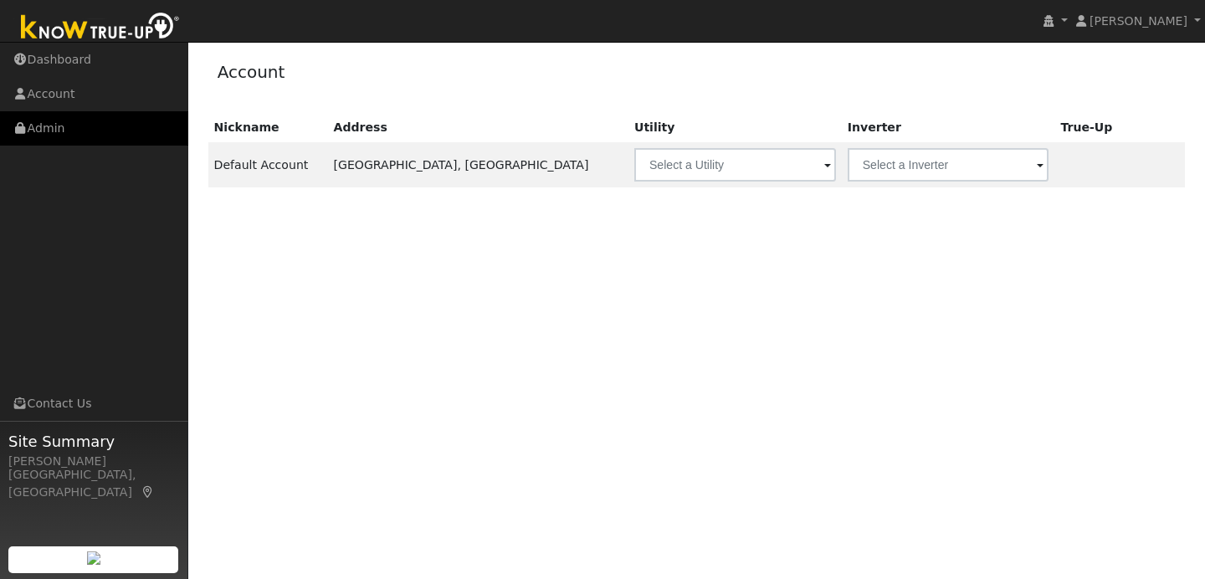
click at [110, 136] on link "Admin" at bounding box center [94, 128] width 188 height 34
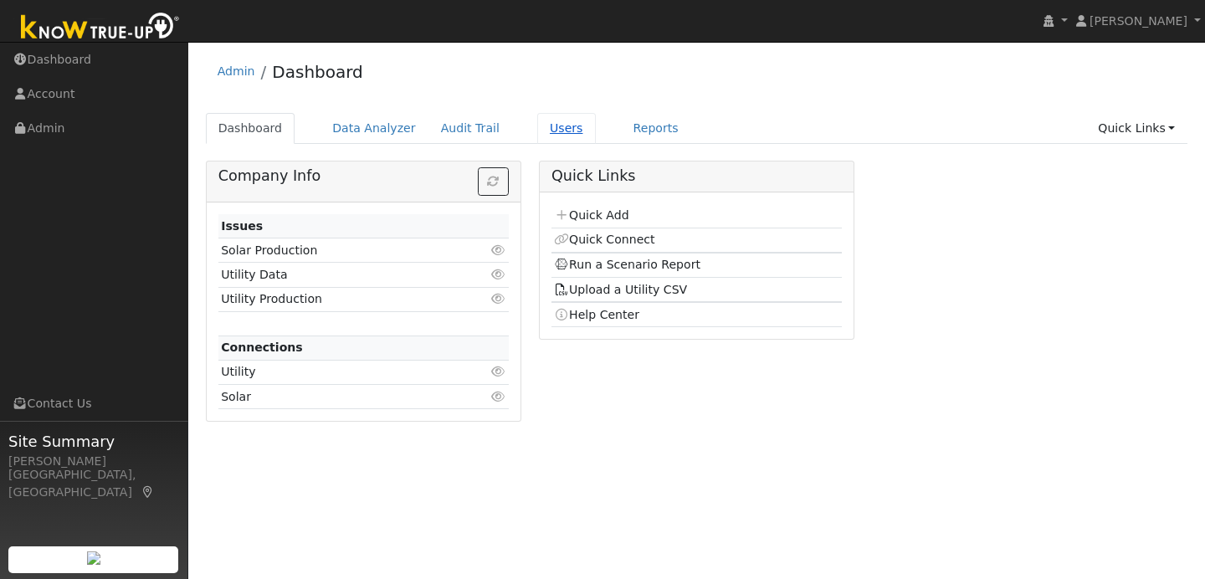
click at [549, 133] on link "Users" at bounding box center [566, 128] width 59 height 31
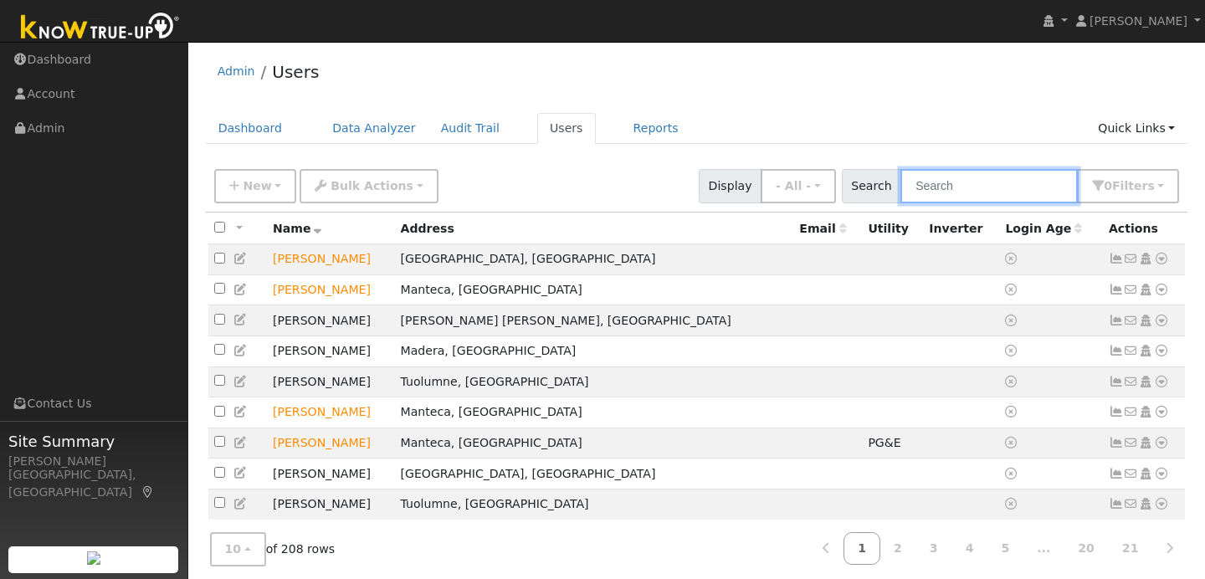
click at [964, 191] on input "text" at bounding box center [988, 186] width 177 height 34
click at [967, 192] on input "text" at bounding box center [988, 186] width 177 height 34
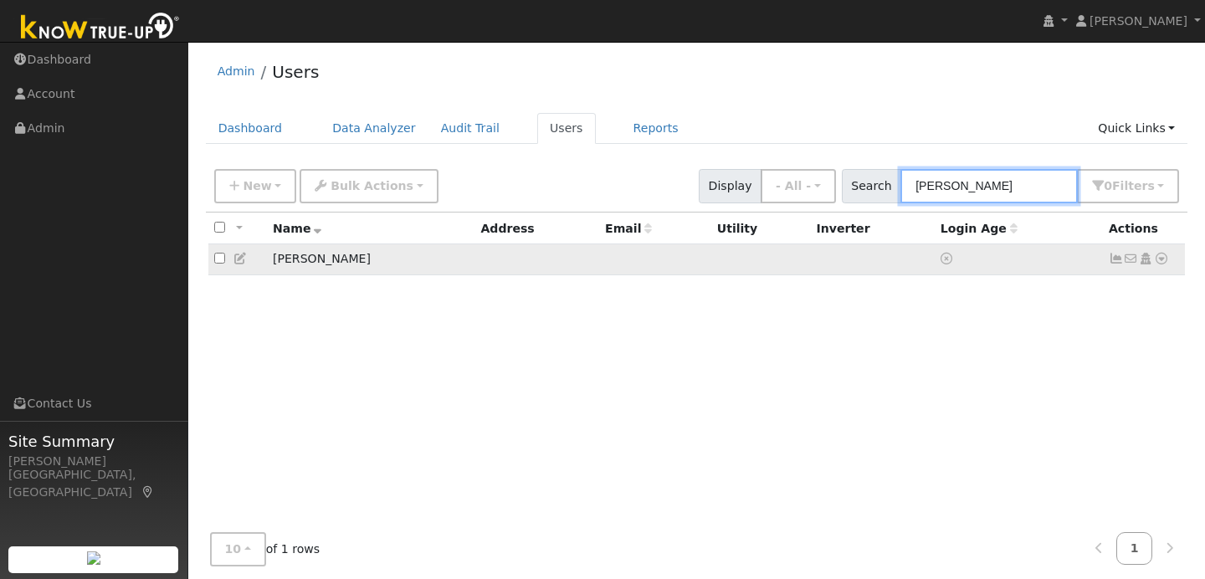
type input "stanley"
click at [1166, 258] on icon at bounding box center [1161, 259] width 15 height 12
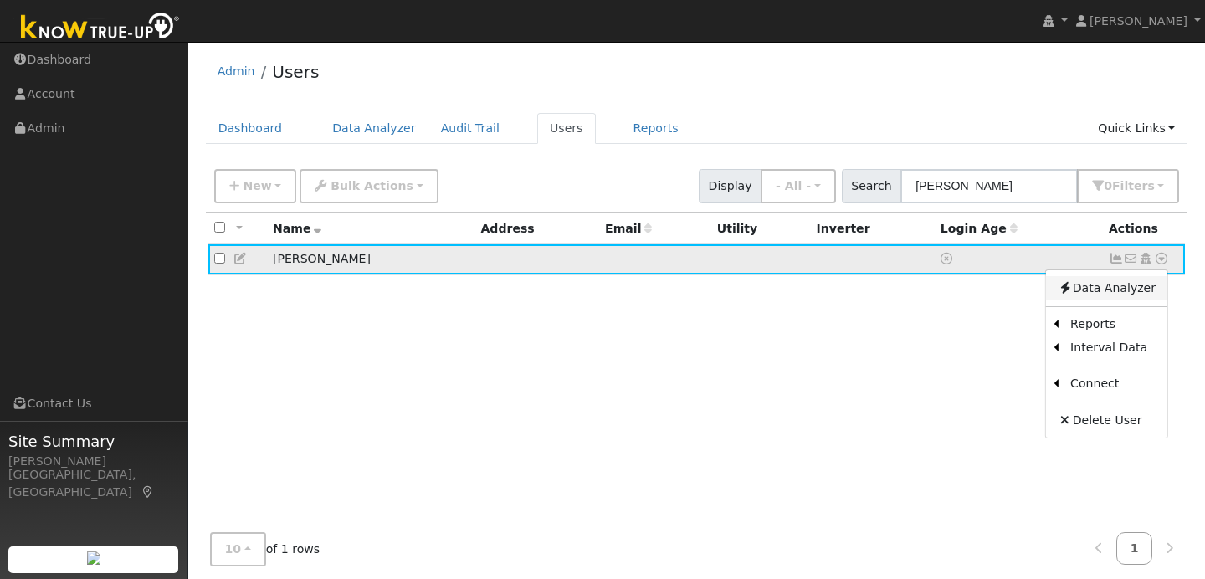
click at [1141, 280] on link "Data Analyzer" at bounding box center [1106, 287] width 121 height 23
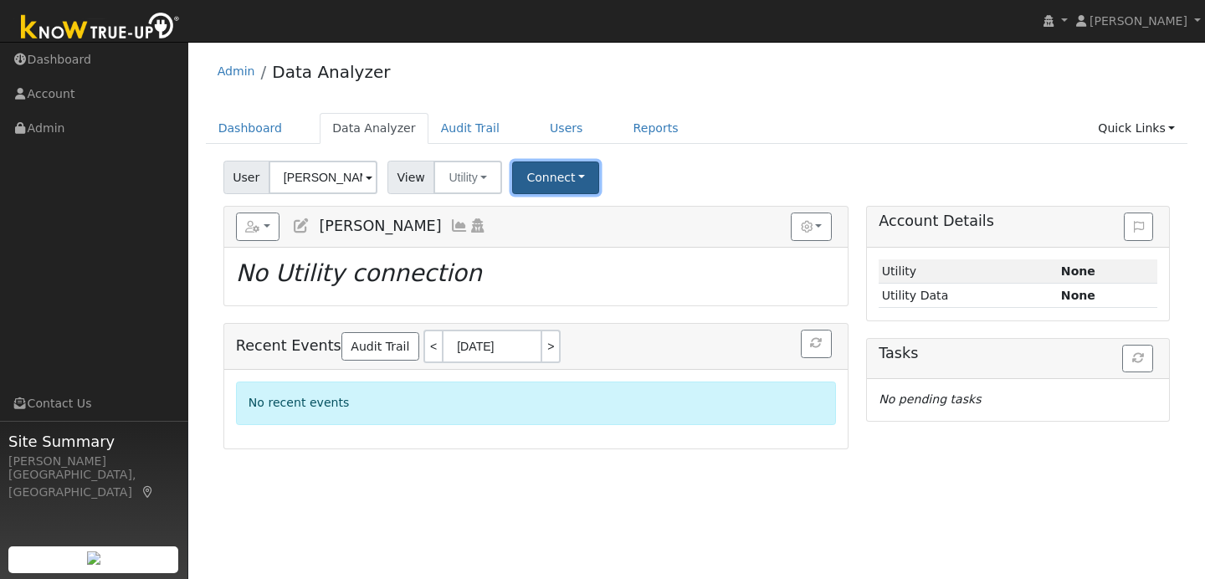
click at [588, 184] on button "Connect" at bounding box center [555, 178] width 87 height 33
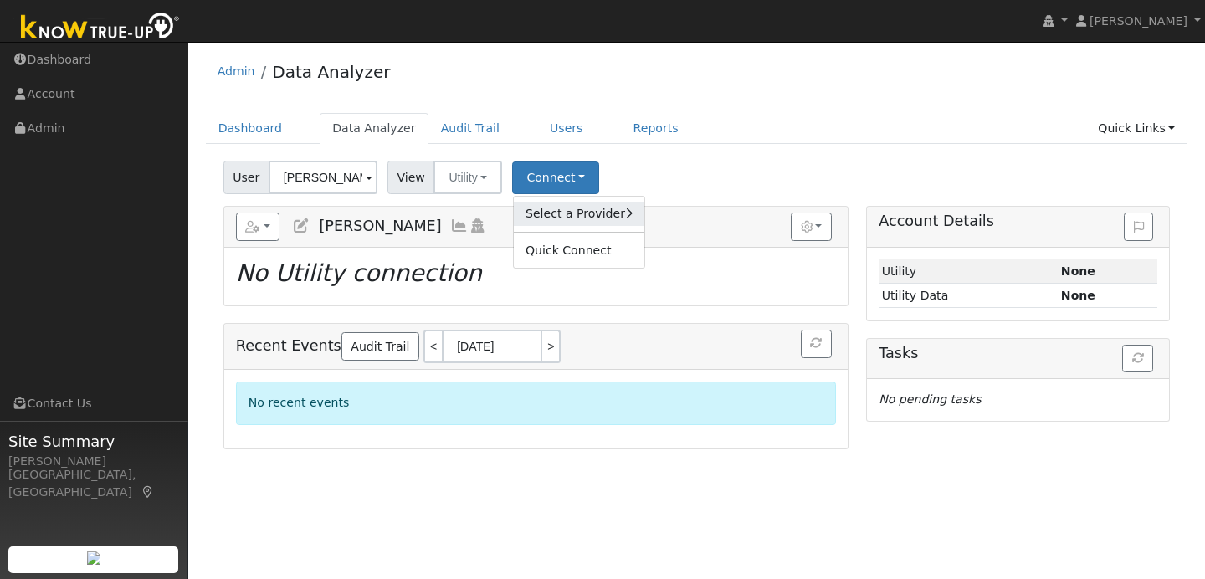
click at [572, 213] on link "Select a Provider" at bounding box center [579, 214] width 131 height 23
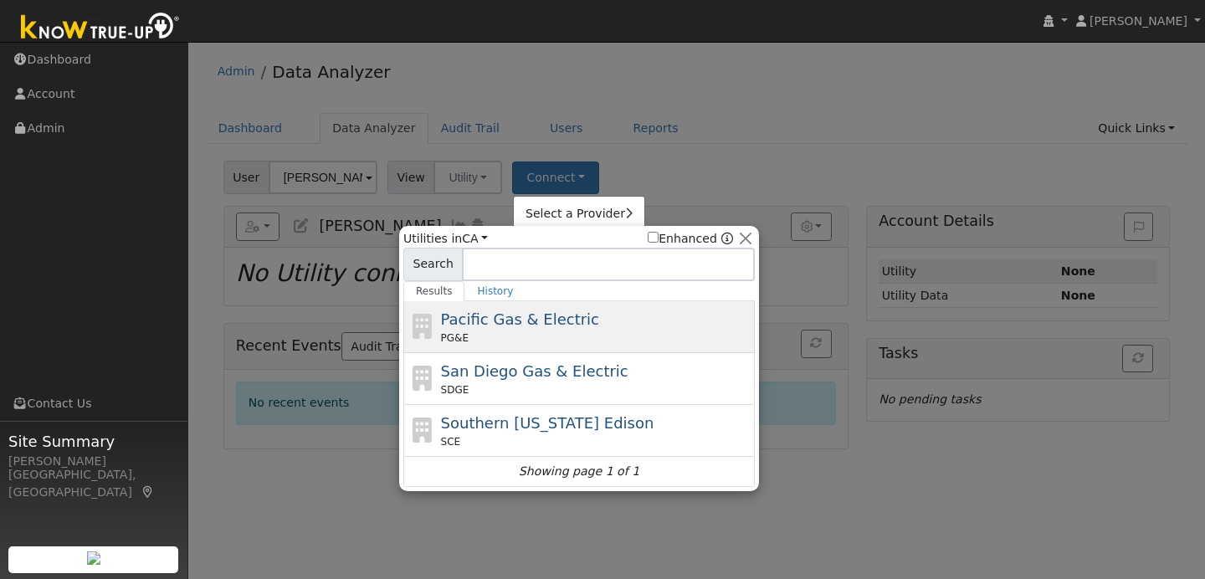
click at [560, 310] on span "Pacific Gas & Electric" at bounding box center [520, 319] width 158 height 18
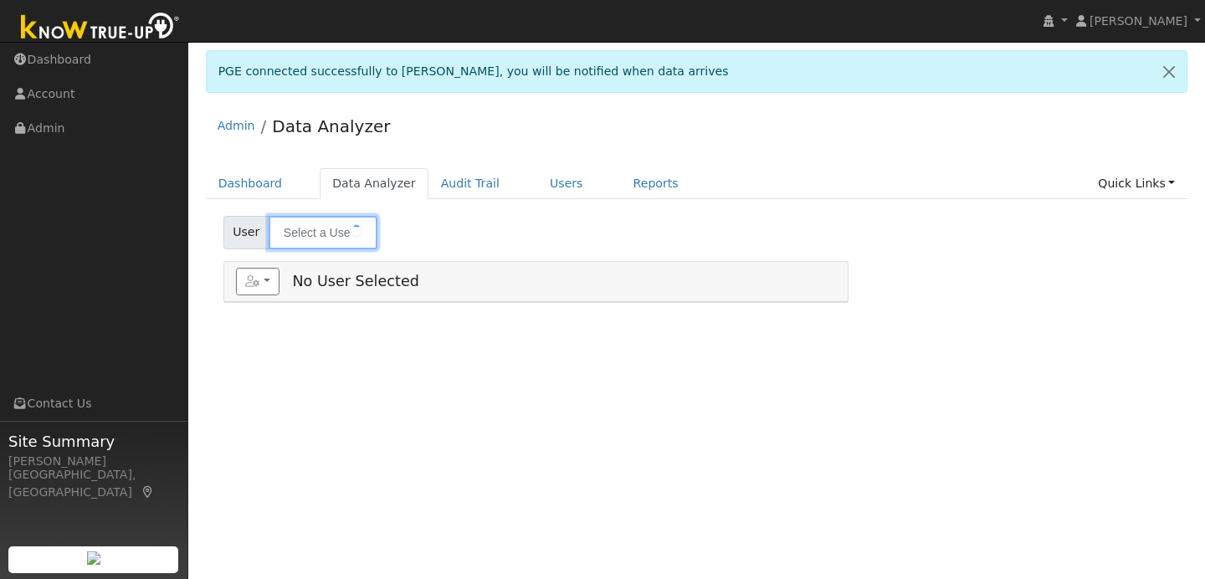
type input "[PERSON_NAME]"
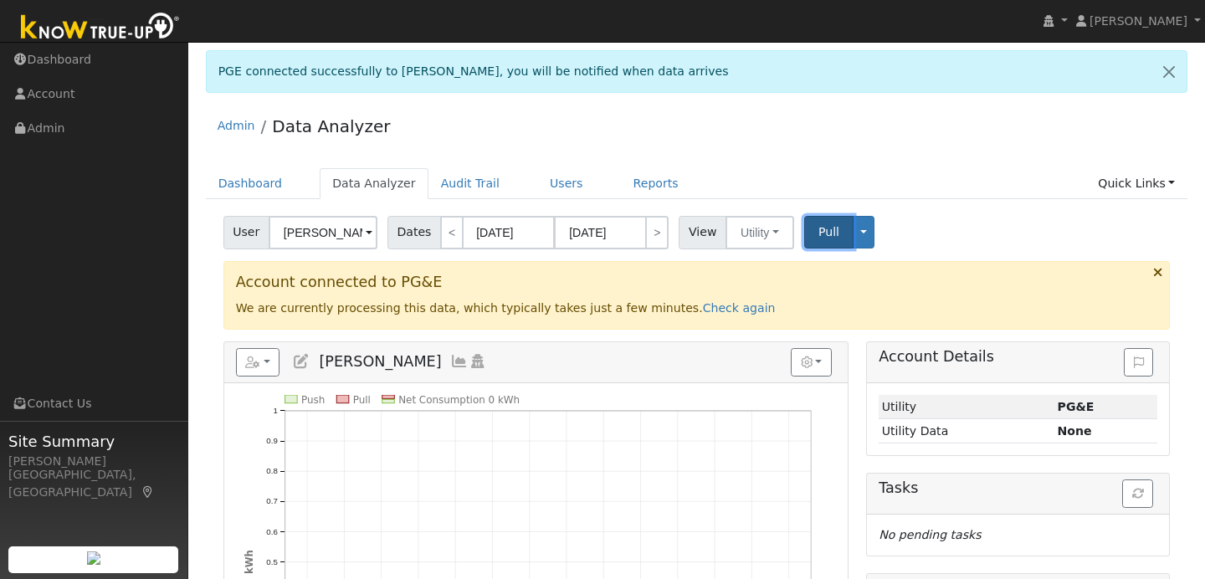
click at [820, 231] on span "Pull" at bounding box center [828, 231] width 21 height 13
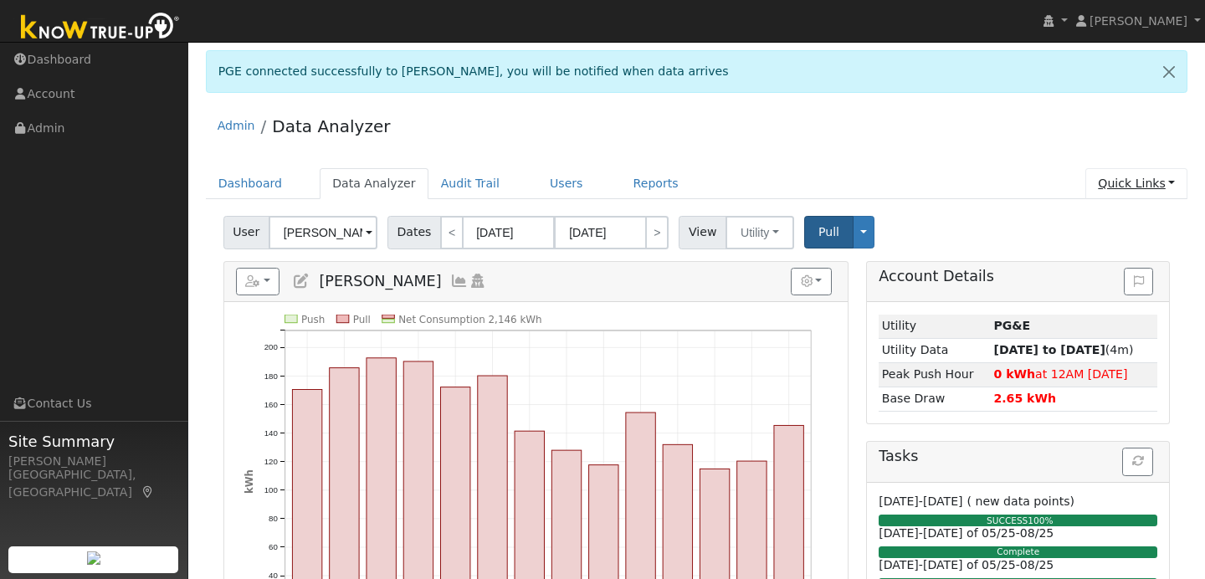
click at [1136, 190] on link "Quick Links" at bounding box center [1136, 183] width 102 height 31
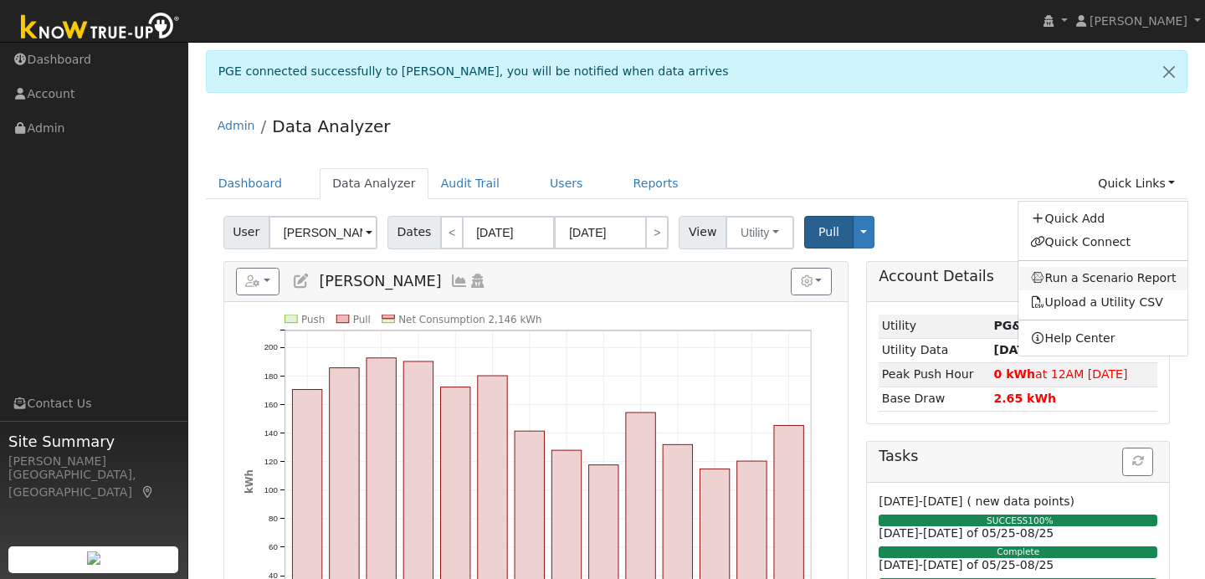
click at [1102, 282] on link "Run a Scenario Report" at bounding box center [1103, 278] width 170 height 23
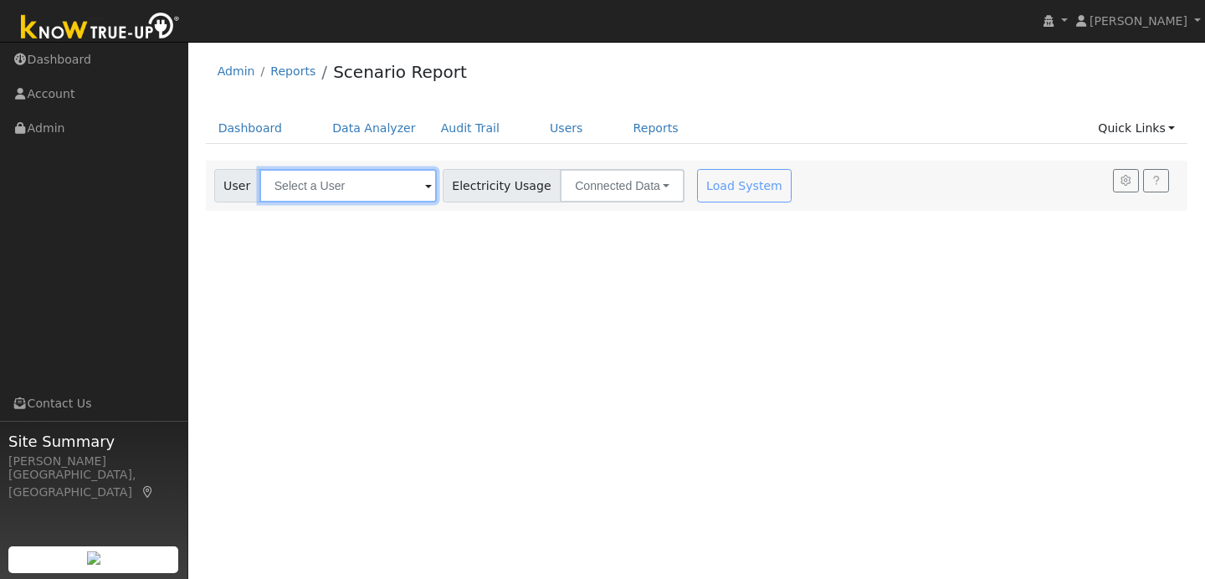
click at [405, 192] on input "text" at bounding box center [347, 185] width 177 height 33
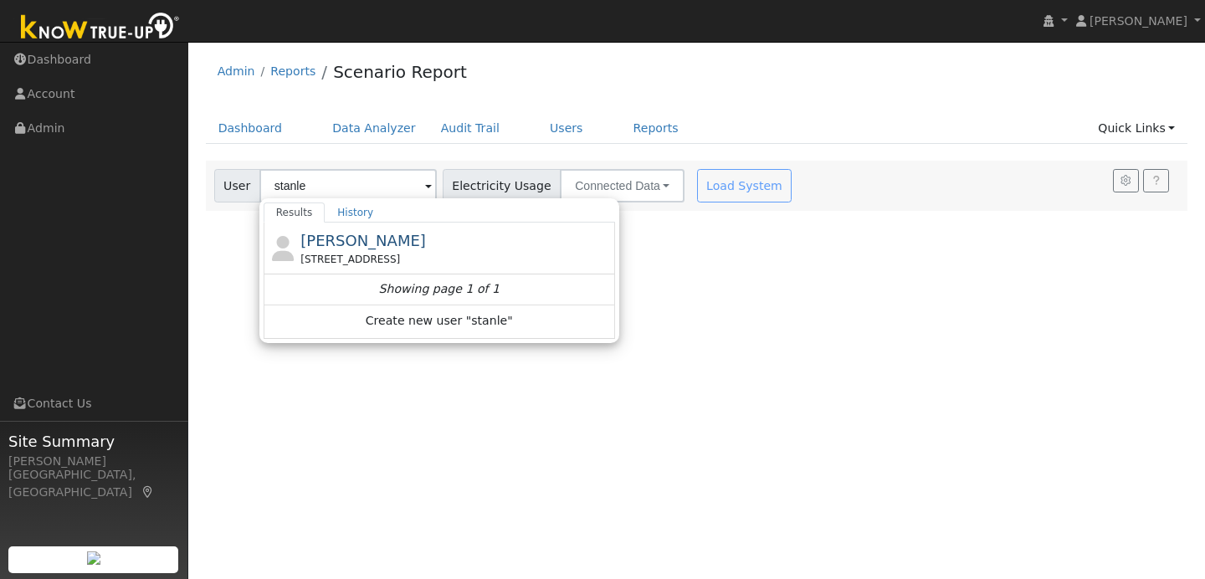
click at [357, 242] on span "[PERSON_NAME]" at bounding box center [363, 241] width 126 height 18
type input "[PERSON_NAME]"
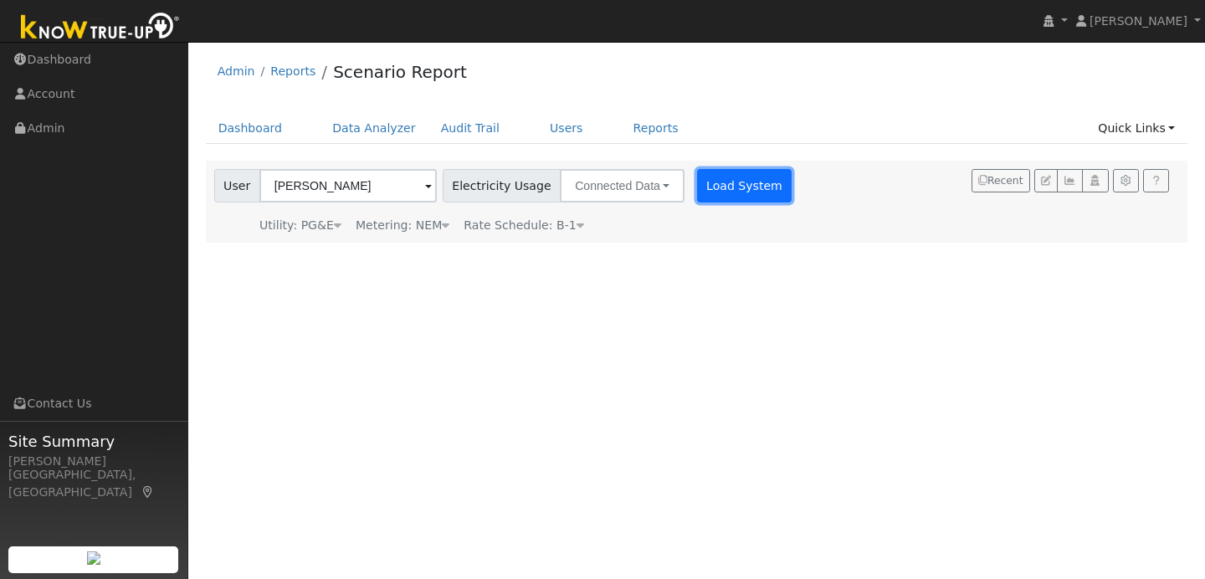
click at [725, 187] on button "Load System" at bounding box center [744, 185] width 95 height 33
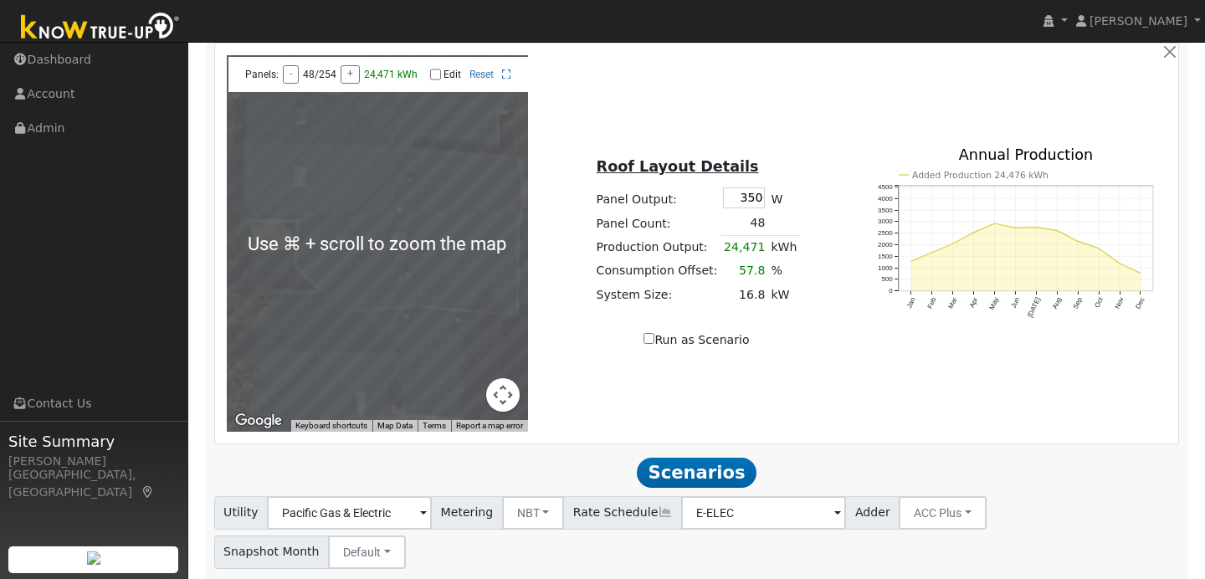
scroll to position [1100, 0]
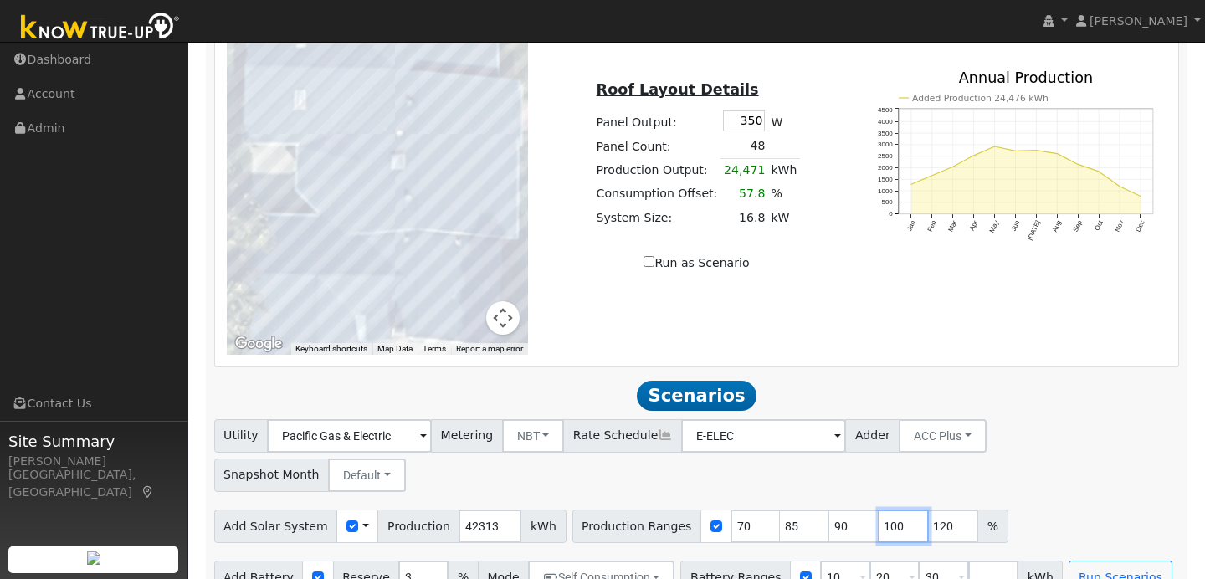
click at [879, 510] on input "100" at bounding box center [904, 526] width 50 height 33
click at [836, 510] on input "90" at bounding box center [854, 526] width 50 height 33
type input "100"
type input "120"
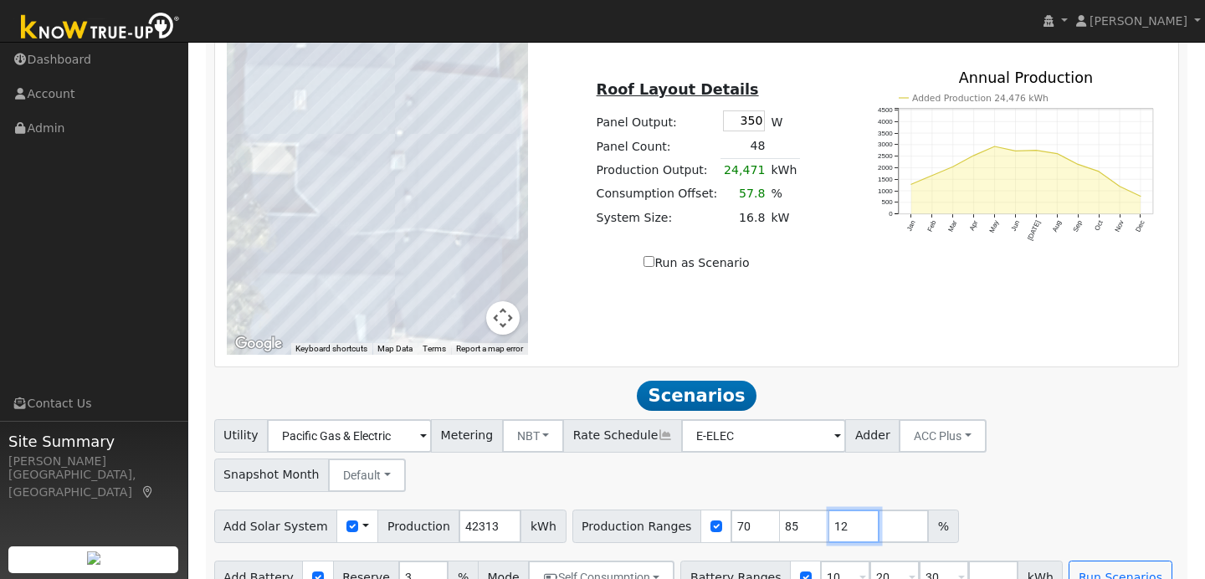
type input "1"
click at [780, 510] on input "85" at bounding box center [805, 526] width 50 height 33
type input "8"
click at [731, 510] on input "70" at bounding box center [756, 526] width 50 height 33
type input "7"
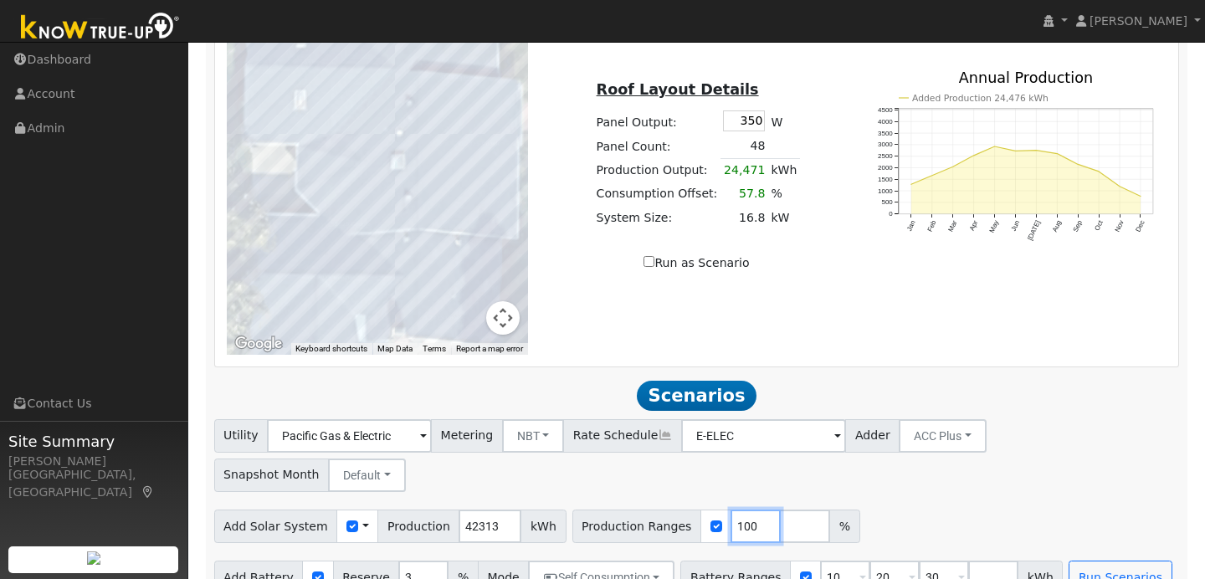
type input "100"
click at [979, 561] on input "number" at bounding box center [993, 577] width 50 height 33
click at [882, 561] on input "20" at bounding box center [895, 577] width 50 height 33
type input "30"
type input "3"
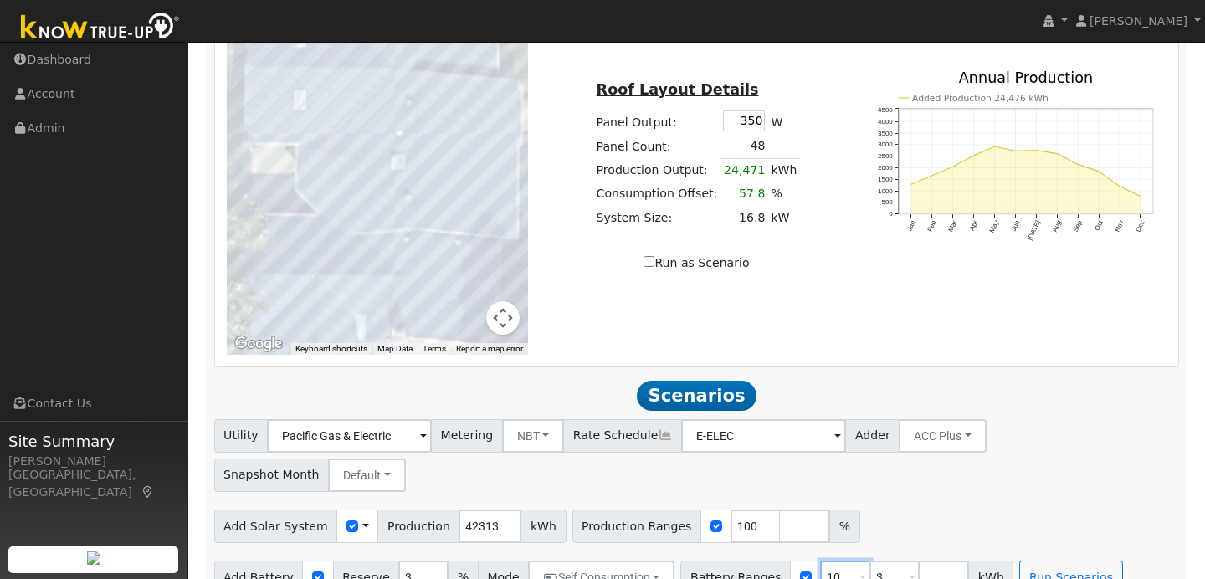
type input "3"
type input "10"
click at [830, 561] on input "3" at bounding box center [845, 577] width 50 height 33
type input "10"
type input "1"
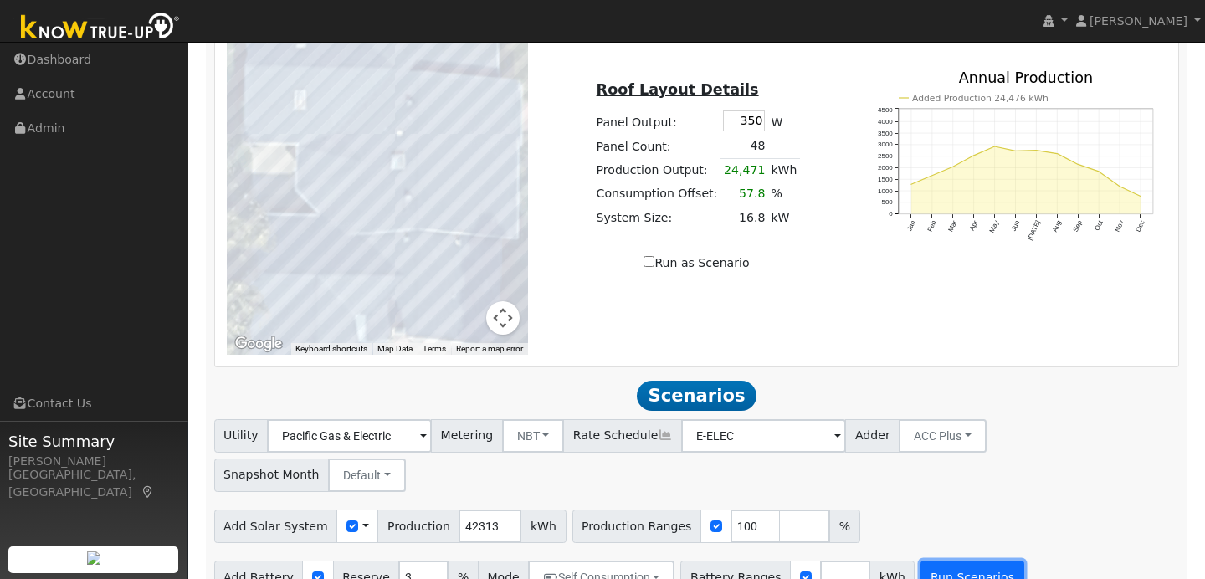
click at [965, 561] on button "Run Scenarios" at bounding box center [972, 577] width 103 height 33
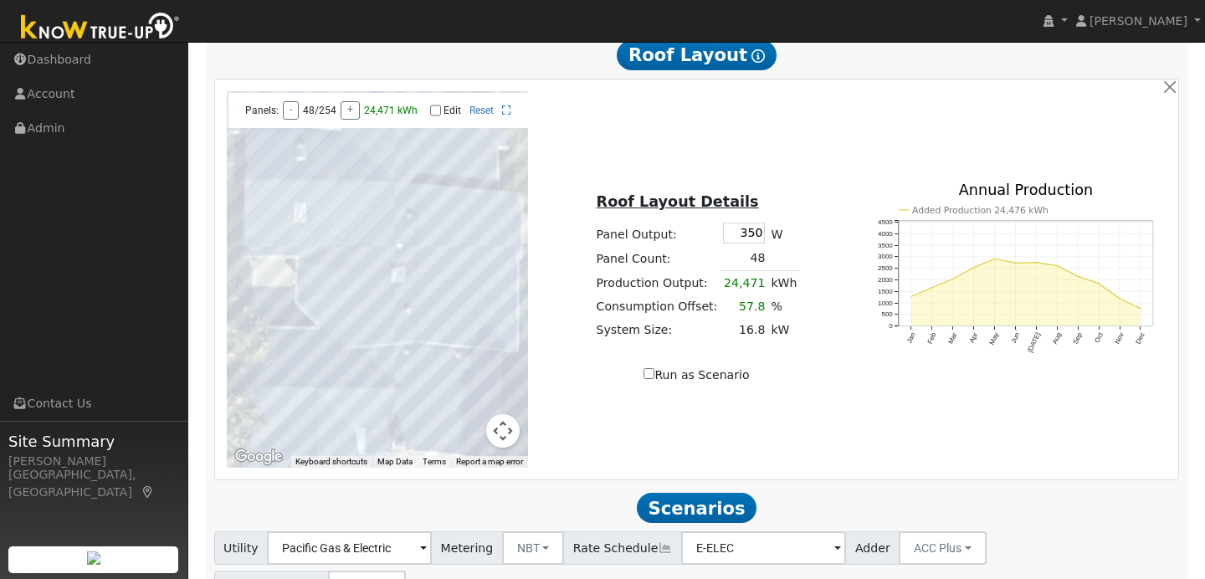
scroll to position [1155, 0]
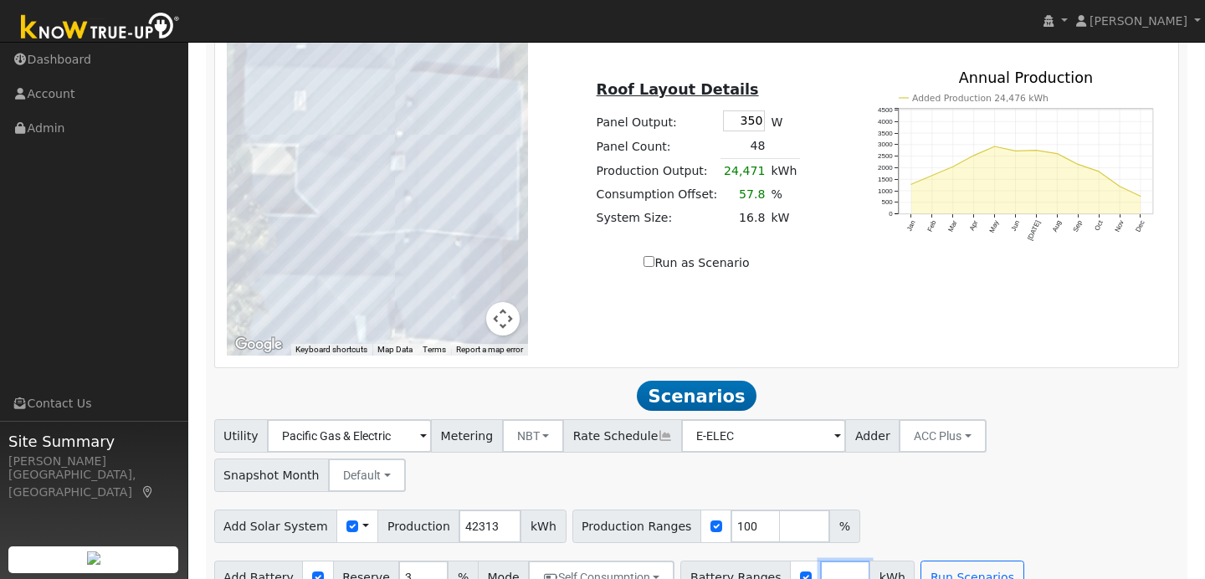
click at [820, 561] on input "number" at bounding box center [845, 577] width 50 height 33
type input "30"
click at [977, 561] on button "Run Scenarios" at bounding box center [1021, 577] width 103 height 33
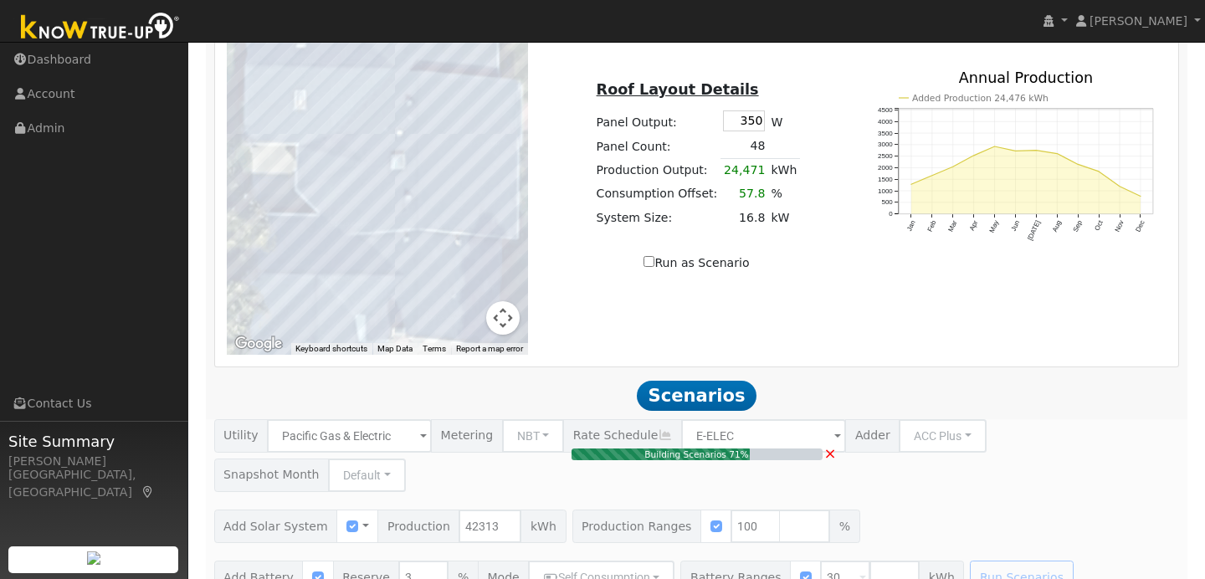
type input "28.2"
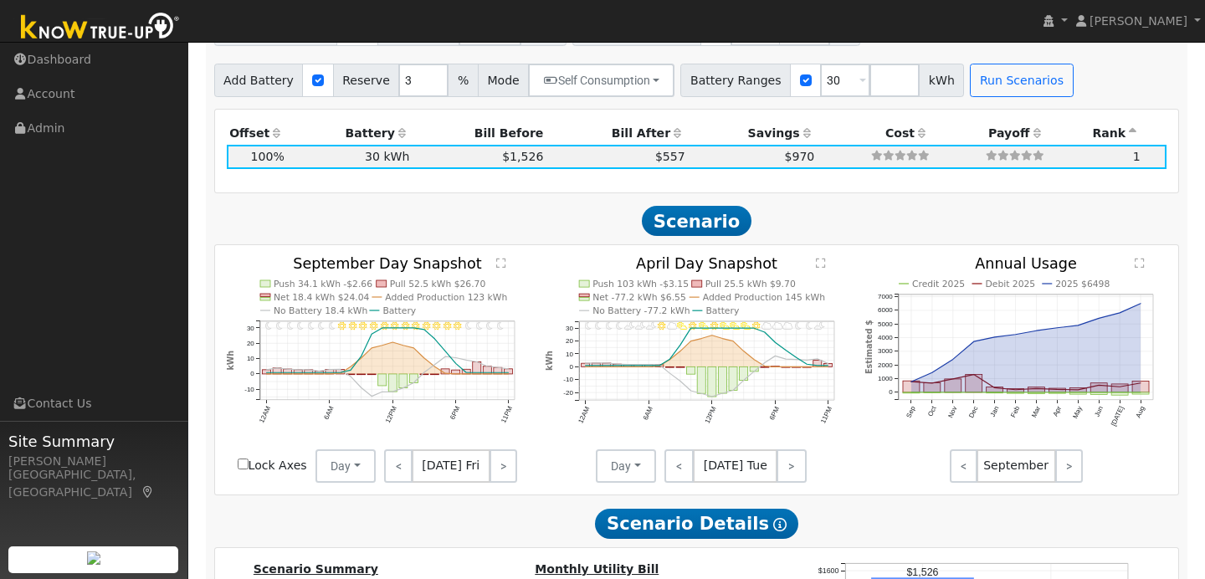
scroll to position [1507, 0]
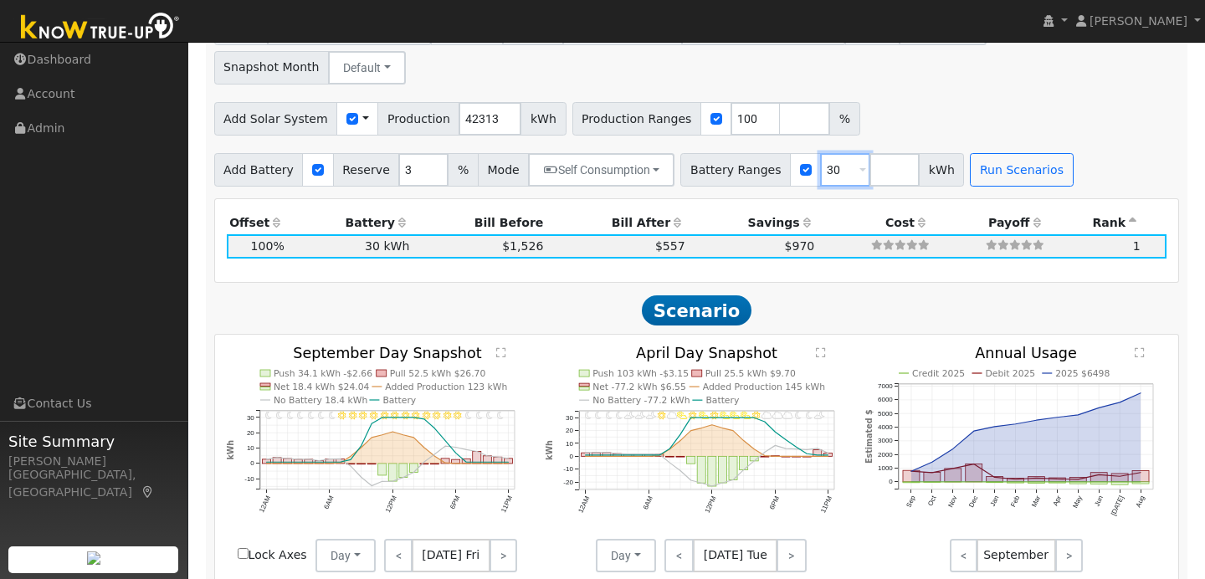
click at [836, 153] on input "30" at bounding box center [845, 169] width 50 height 33
type input "3"
type input "45"
click at [896, 295] on h2 "Scenario" at bounding box center [697, 310] width 966 height 31
click at [984, 153] on button "Run Scenarios" at bounding box center [1021, 169] width 103 height 33
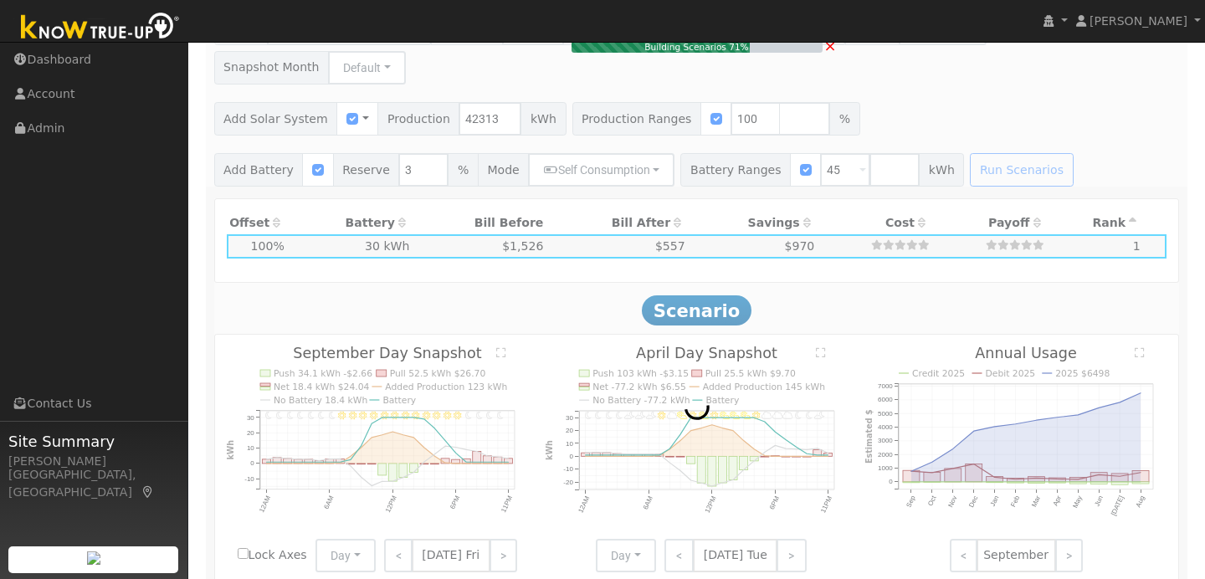
type input "$5"
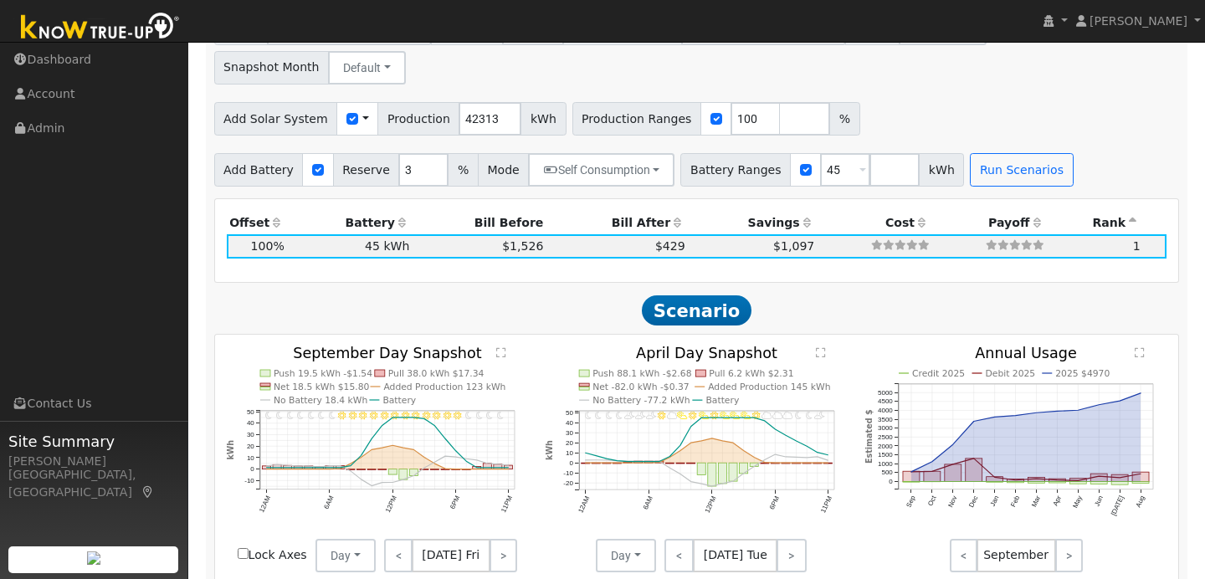
scroll to position [1437, 0]
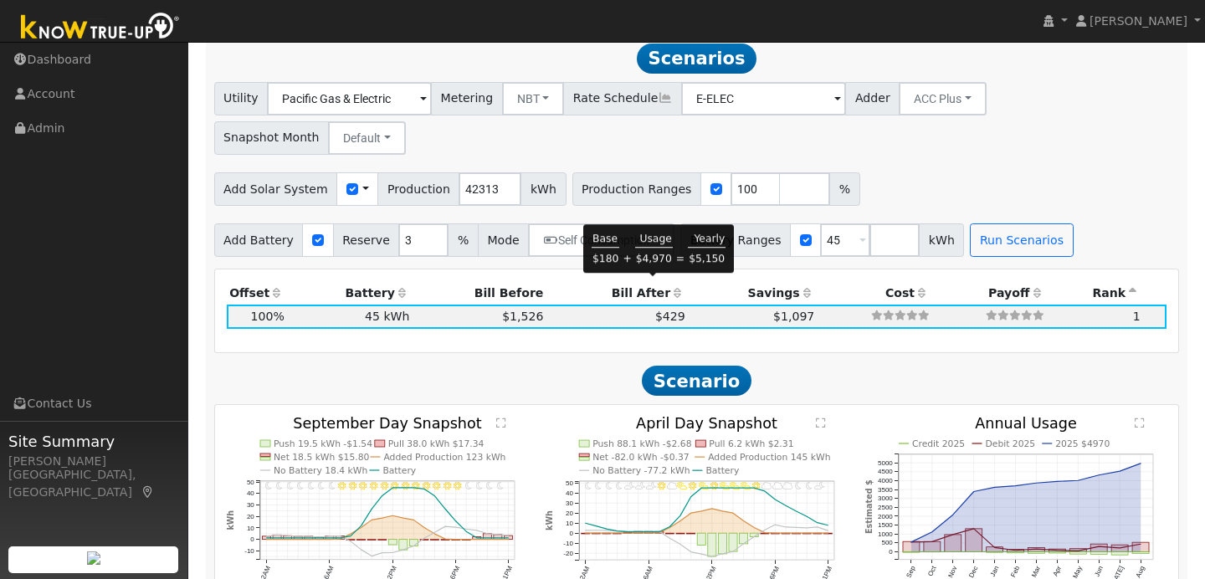
click at [655, 310] on span "$429" at bounding box center [670, 316] width 30 height 13
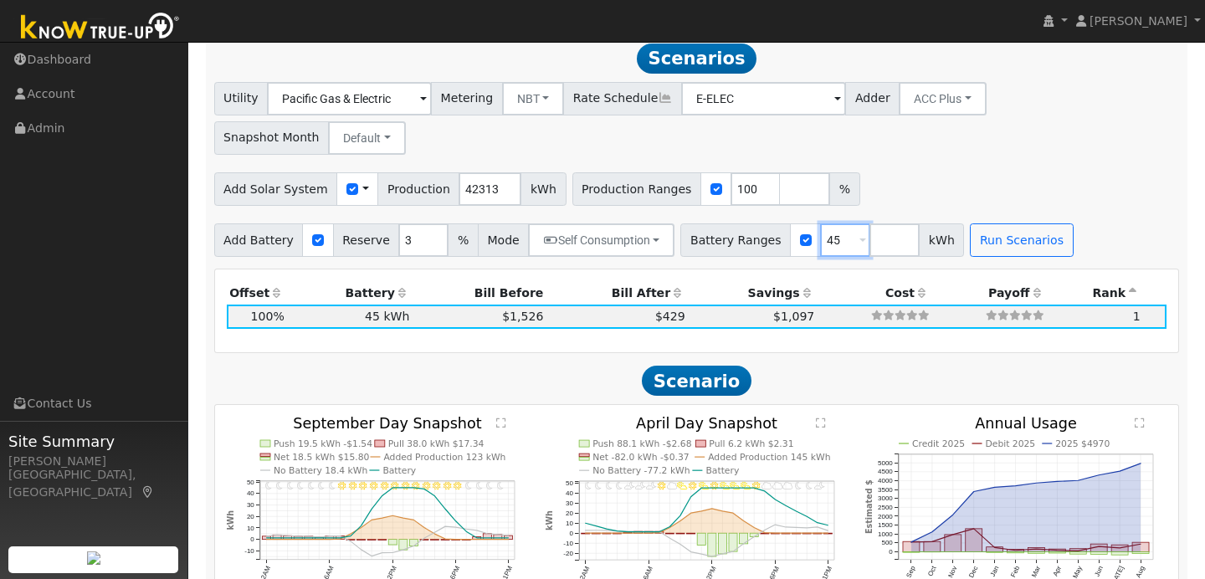
click at [828, 223] on input "45" at bounding box center [845, 239] width 50 height 33
type input "4"
type input "60"
click at [1010, 223] on button "Run Scenarios" at bounding box center [1021, 239] width 103 height 33
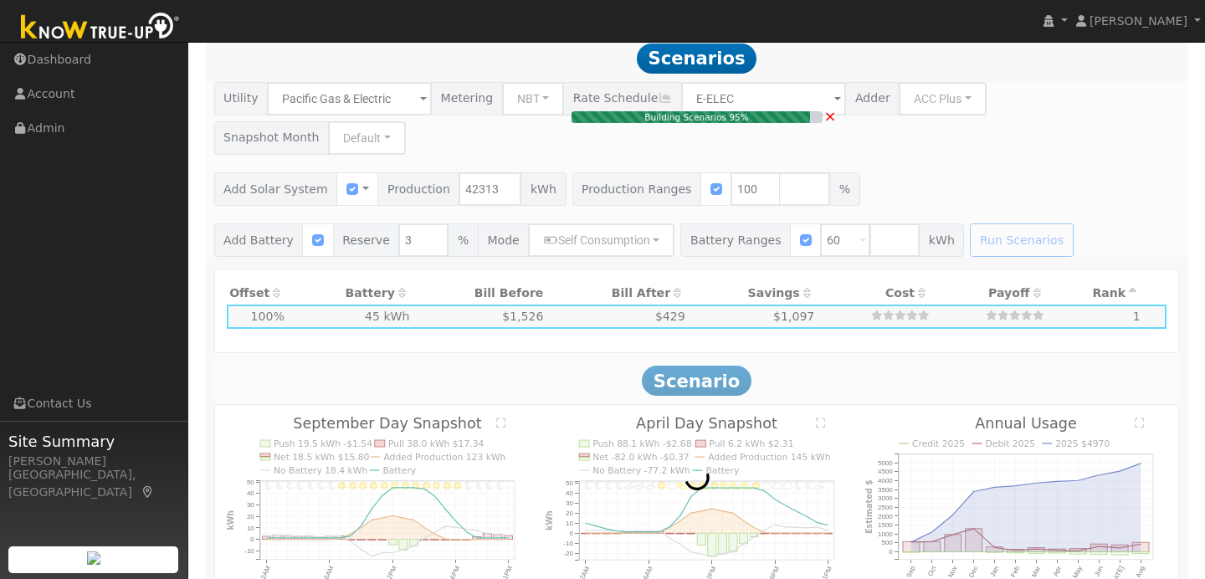
type input "$6"
type input "$27,929"
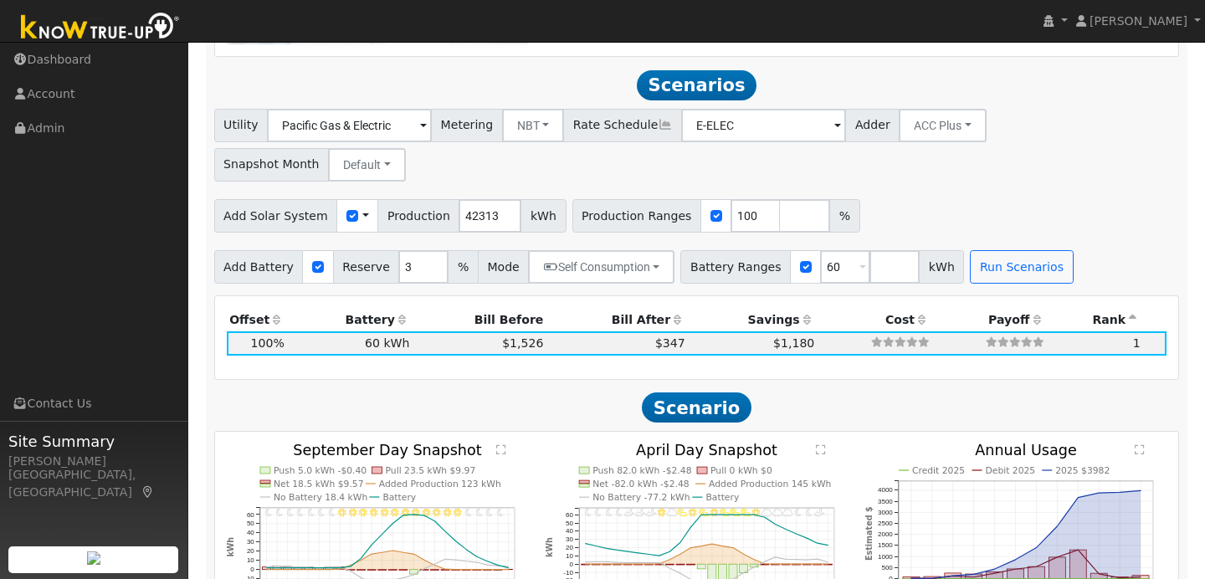
scroll to position [1413, 0]
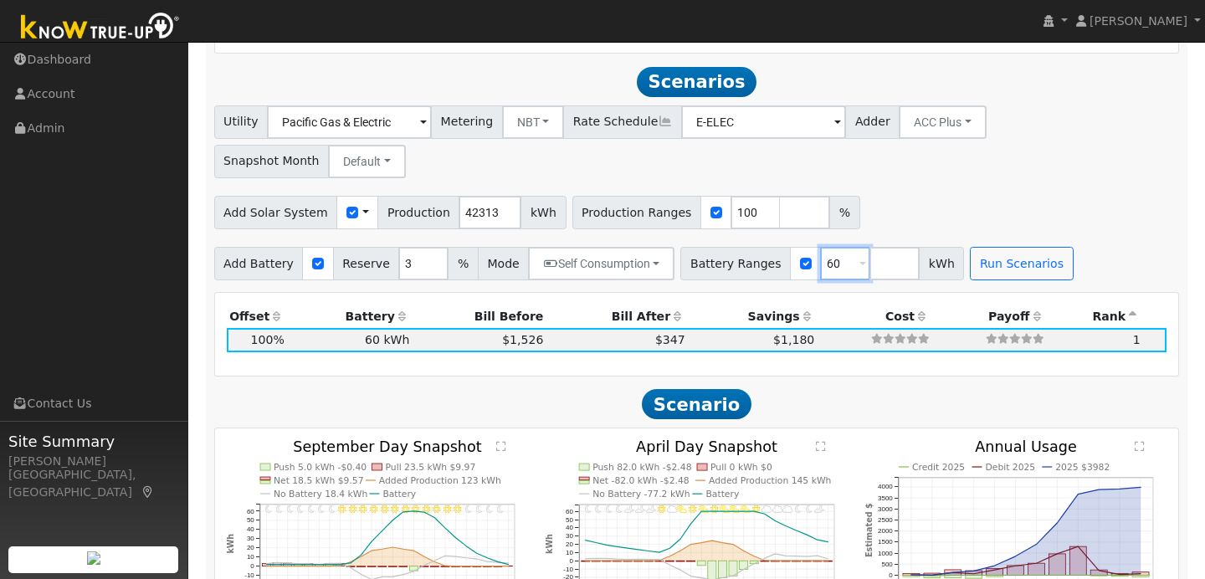
click at [827, 247] on input "60" at bounding box center [845, 263] width 50 height 33
type input "6"
type input "45"
click at [1018, 247] on button "Run Scenarios" at bounding box center [1021, 263] width 103 height 33
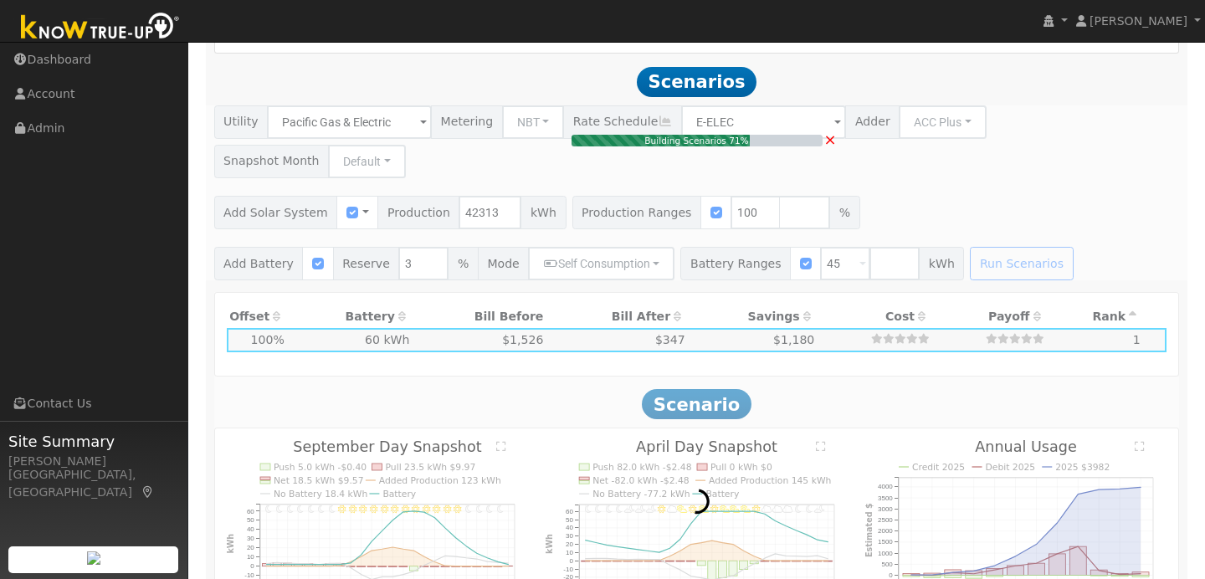
type input "$5"
type input "$27,928"
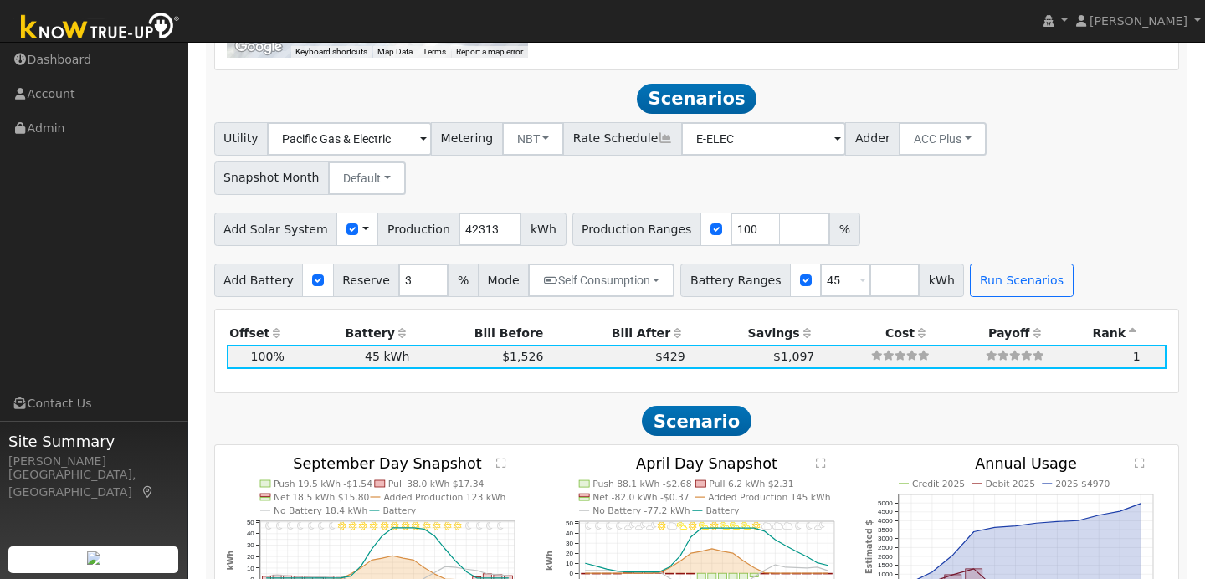
scroll to position [1396, 0]
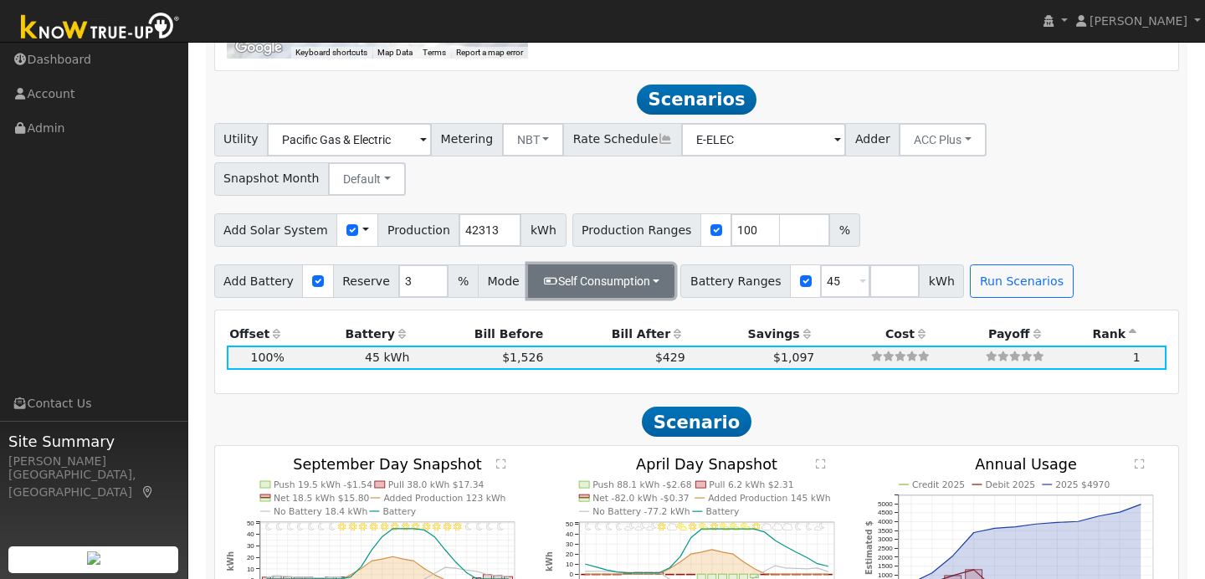
click at [654, 264] on button "Self Consumption" at bounding box center [601, 280] width 146 height 33
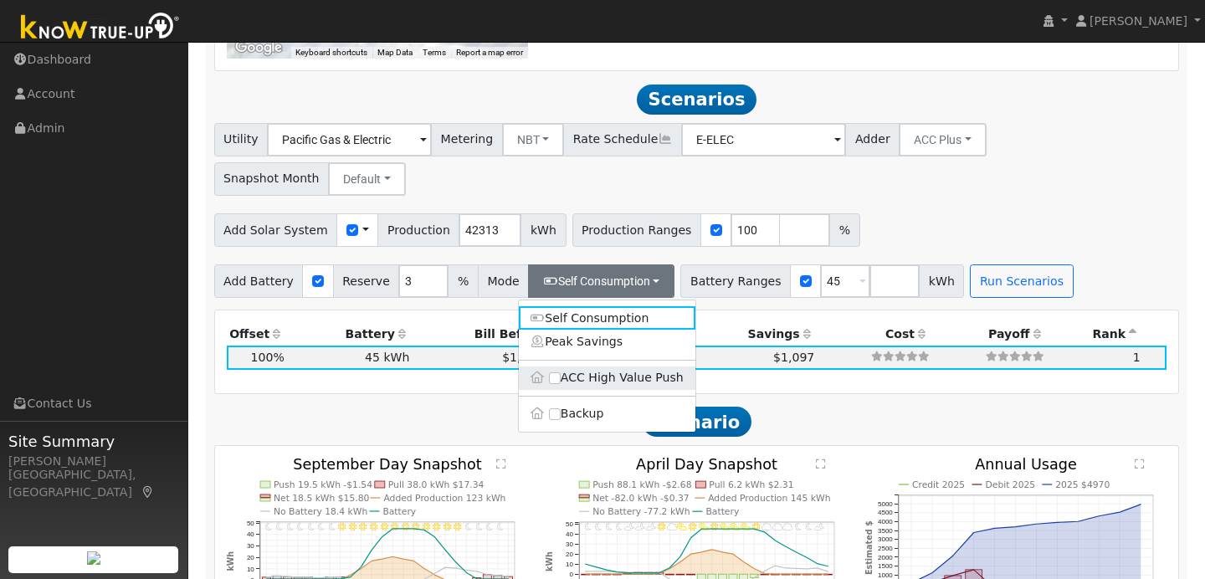
click at [610, 367] on label "ACC High Value Push" at bounding box center [607, 378] width 177 height 23
click at [561, 372] on input "ACC High Value Push" at bounding box center [555, 378] width 12 height 12
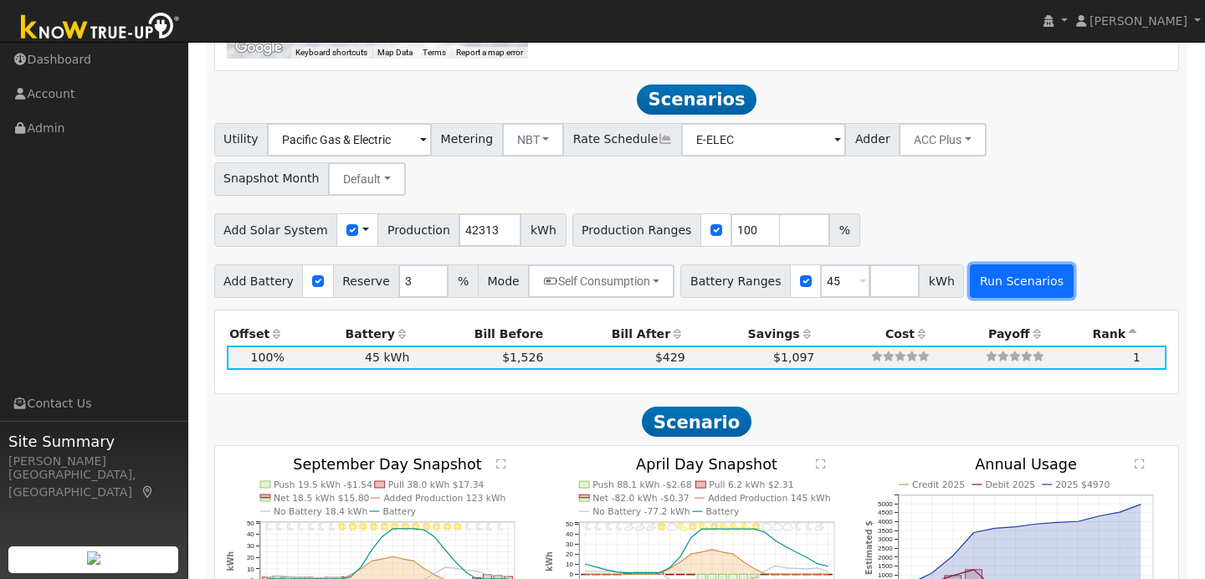
click at [1007, 264] on button "Run Scenarios" at bounding box center [1021, 280] width 103 height 33
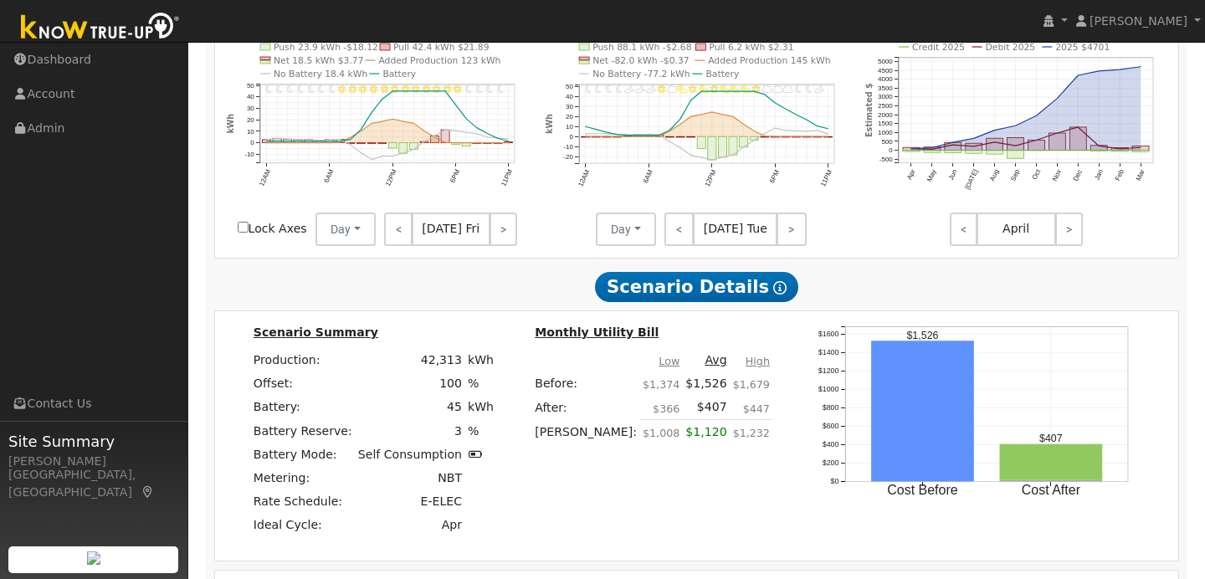
scroll to position [1839, 0]
